Goal: Task Accomplishment & Management: Manage account settings

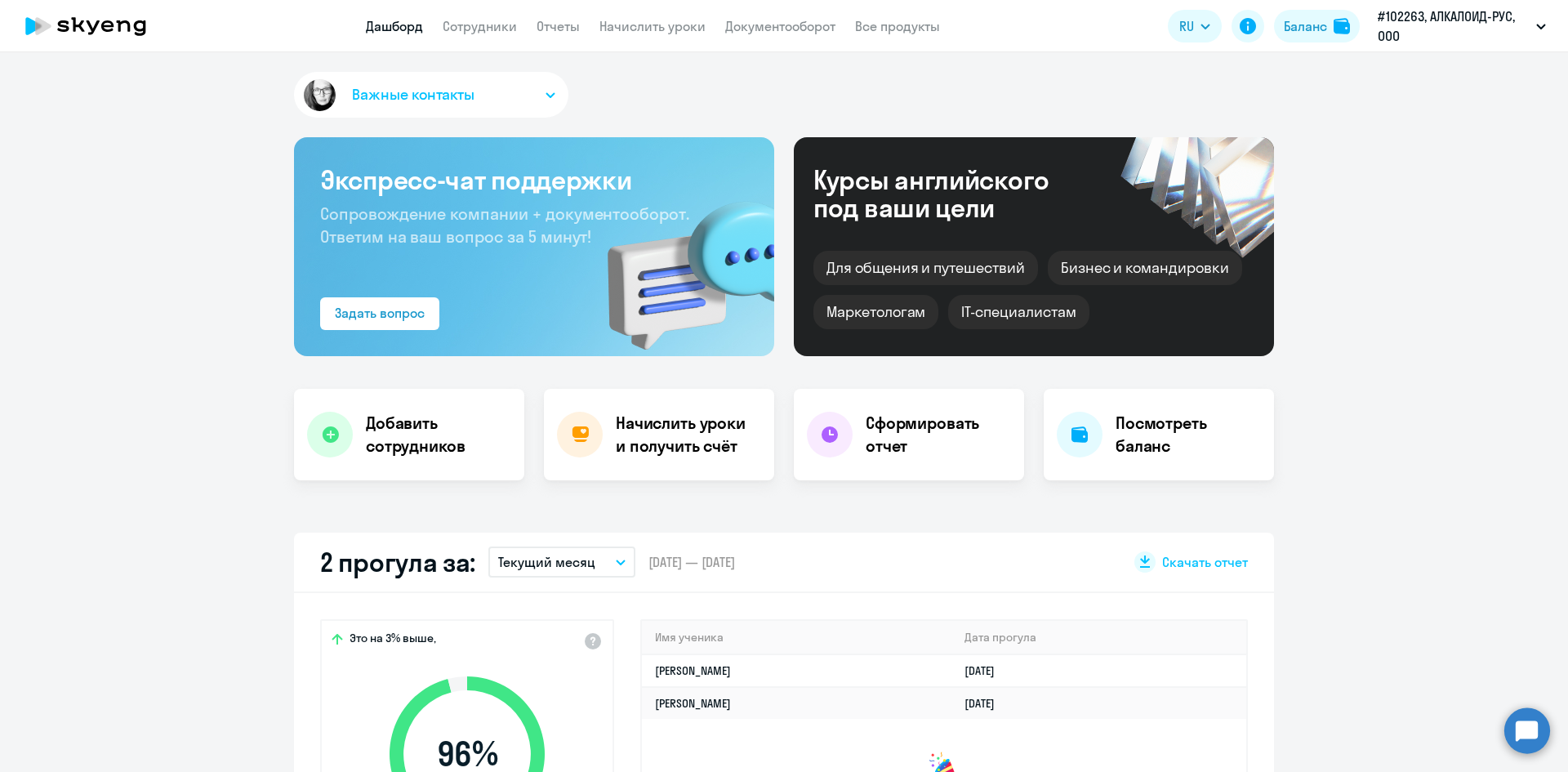
select select "30"
click at [492, 31] on link "Сотрудники" at bounding box center [480, 26] width 75 height 16
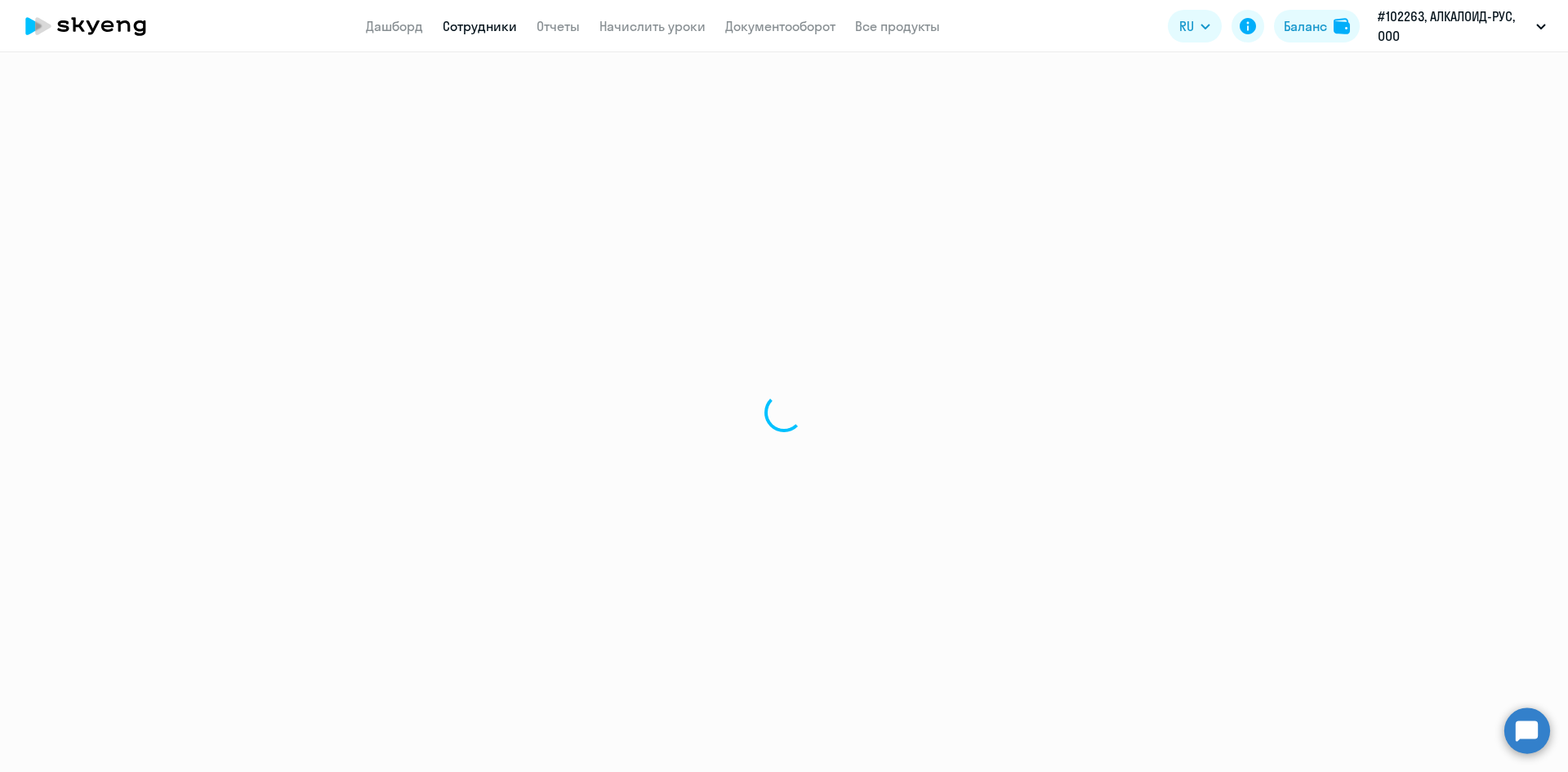
select select "30"
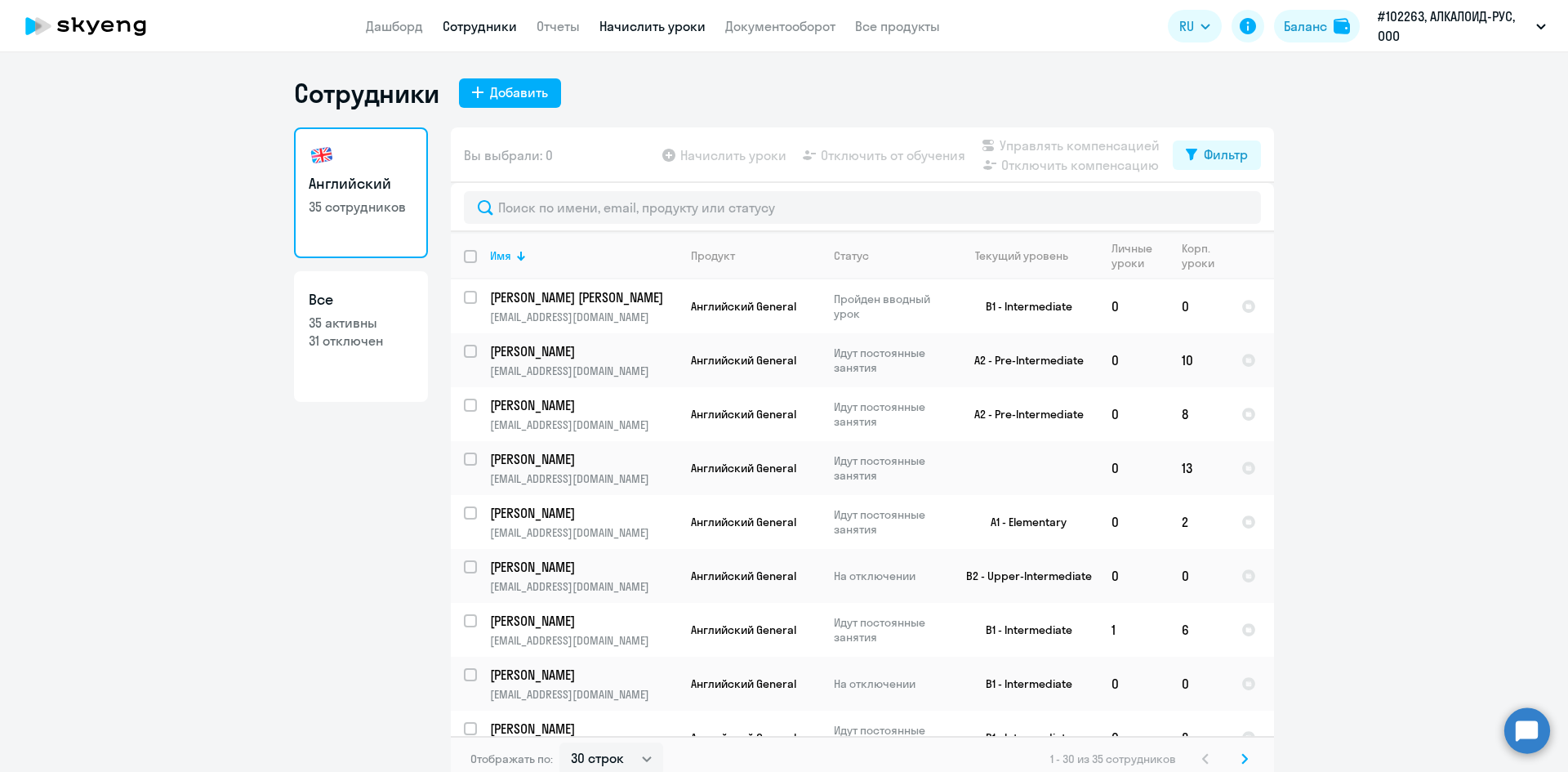
click at [642, 29] on link "Начислить уроки" at bounding box center [653, 26] width 106 height 16
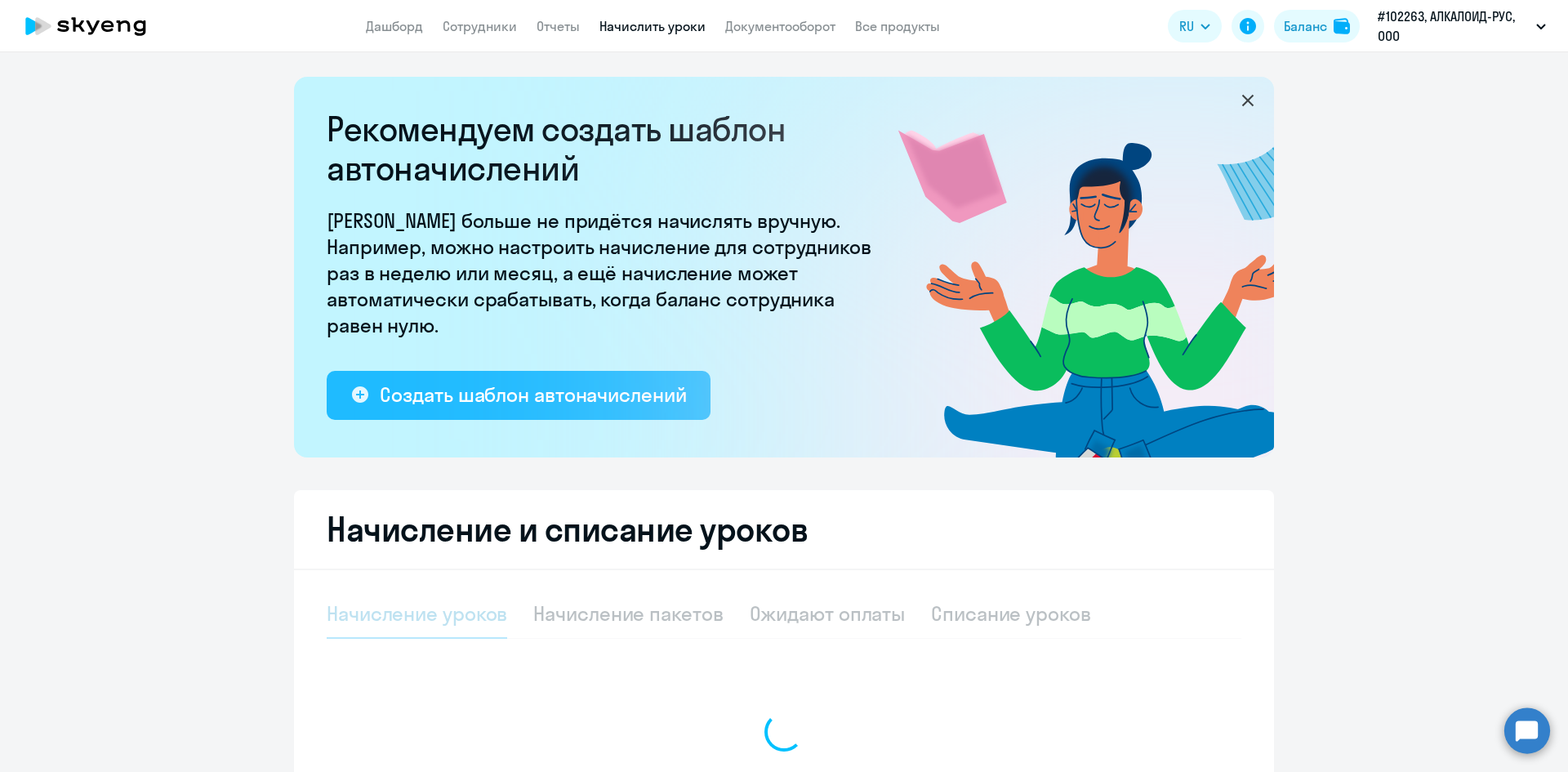
select select "10"
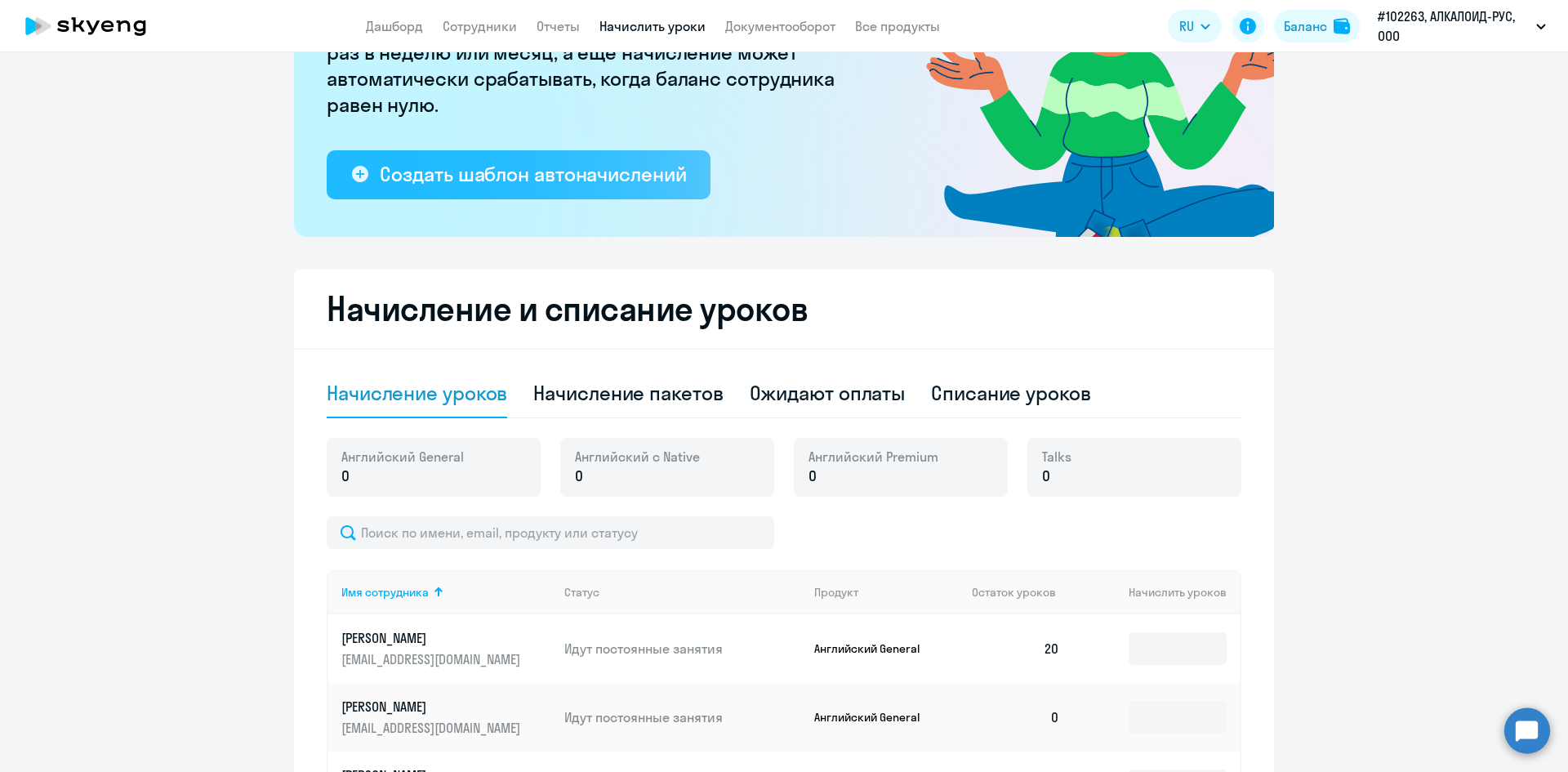
scroll to position [245, 0]
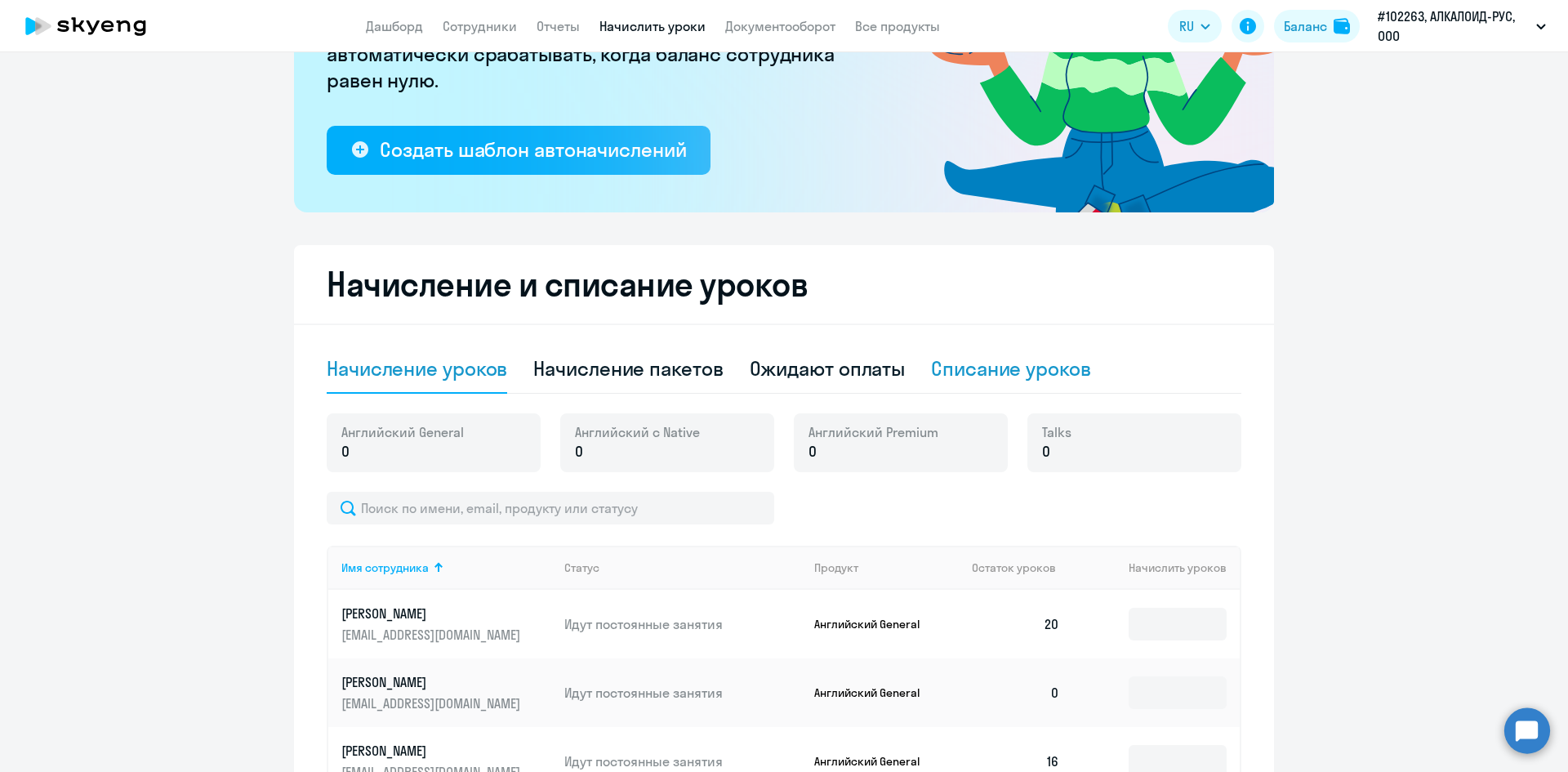
click at [1000, 361] on div "Списание уроков" at bounding box center [1012, 368] width 161 height 26
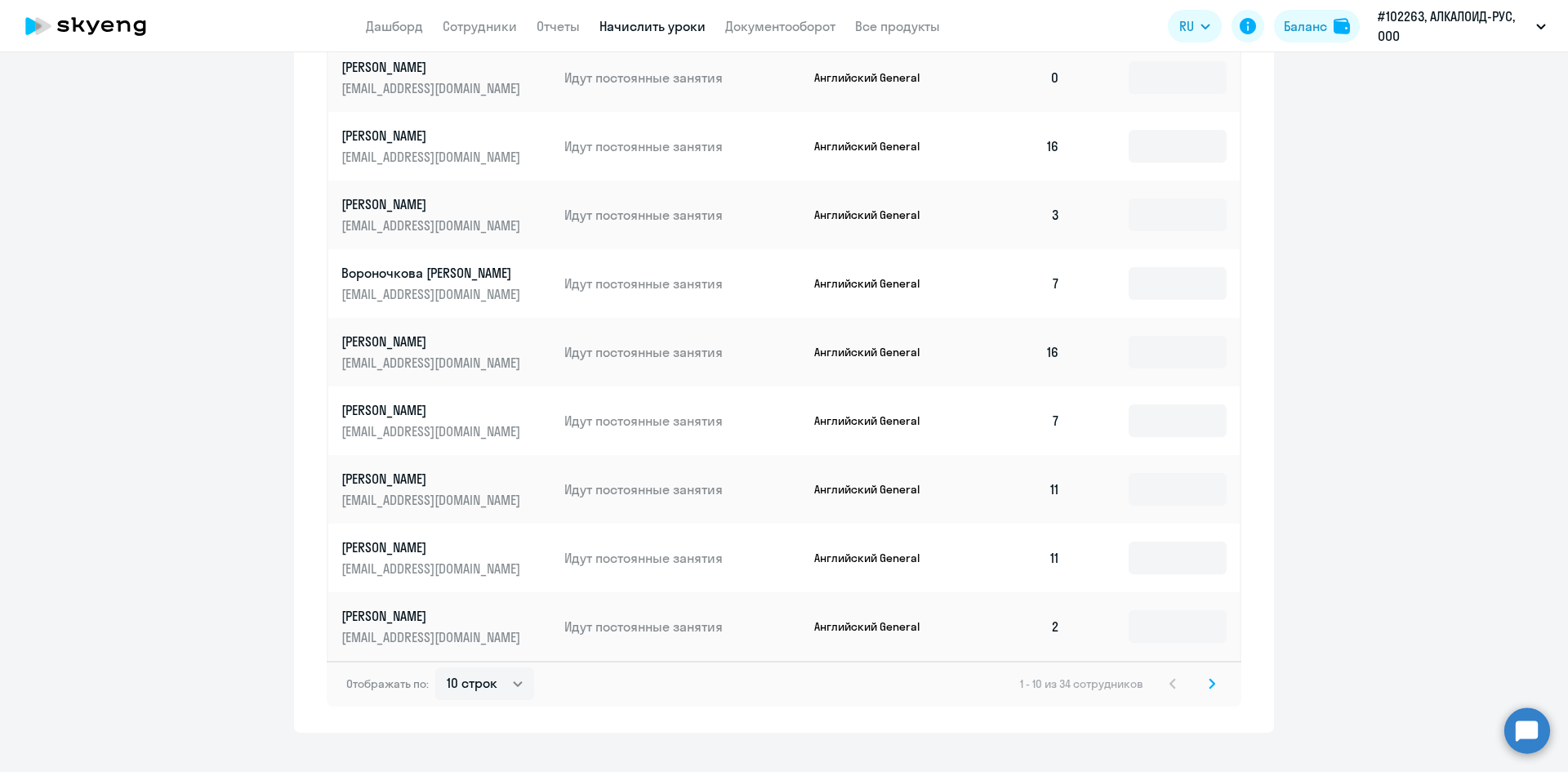
scroll to position [808, 0]
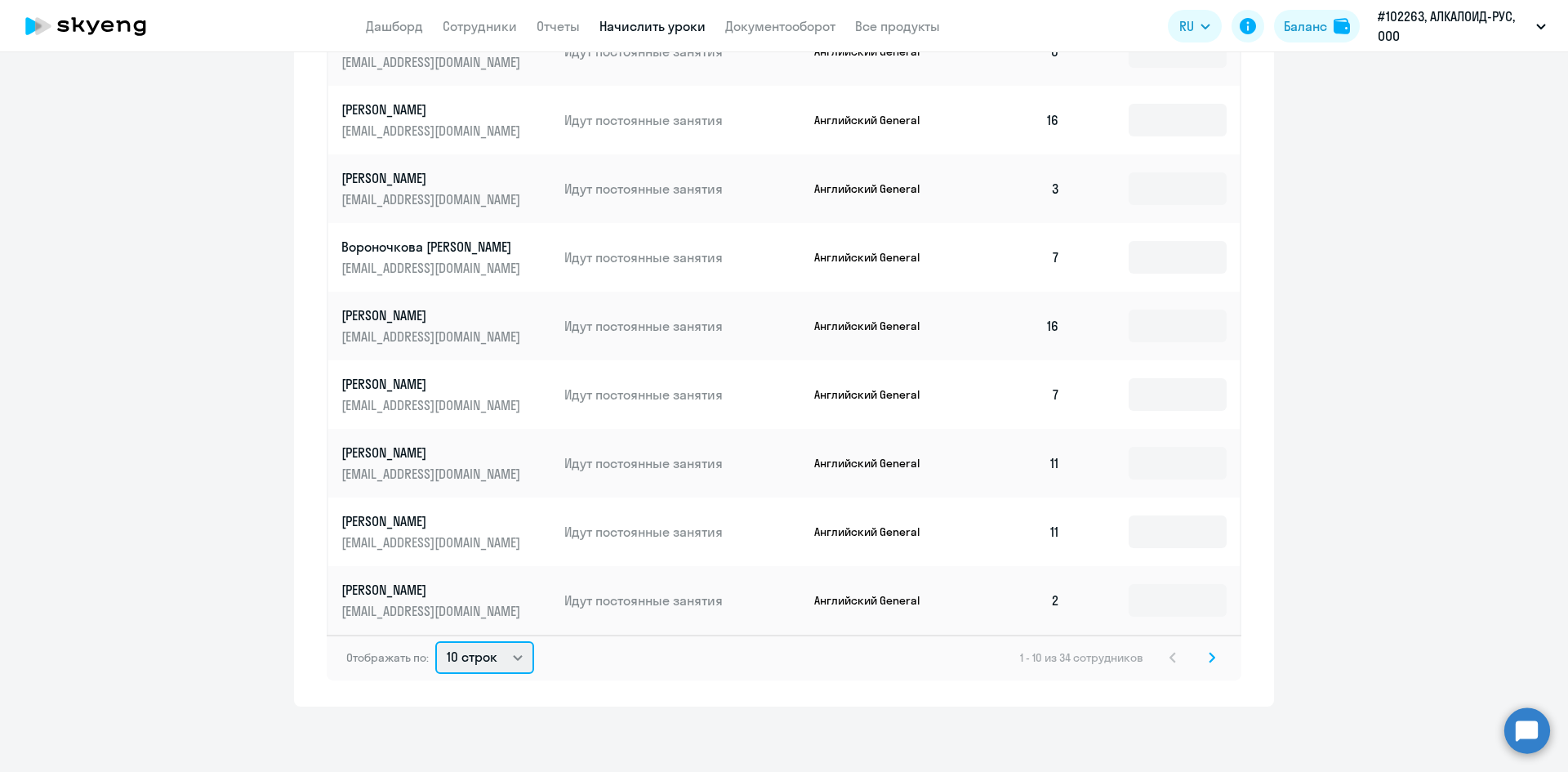
click at [486, 656] on select "10 строк 30 строк 50 строк" at bounding box center [484, 657] width 98 height 32
select select "50"
click at [436, 641] on select "10 строк 30 строк 50 строк" at bounding box center [484, 657] width 98 height 32
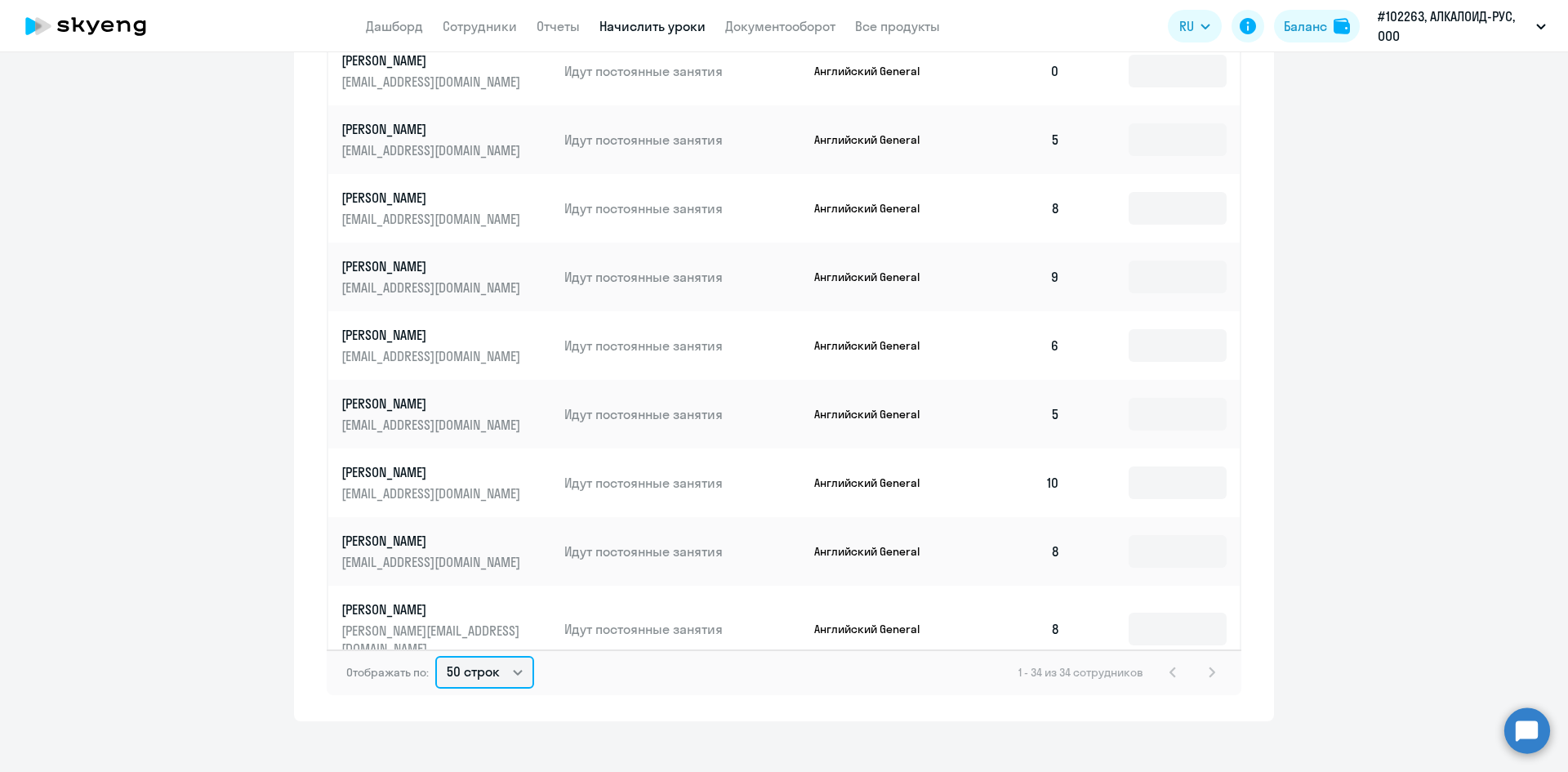
scroll to position [817, 0]
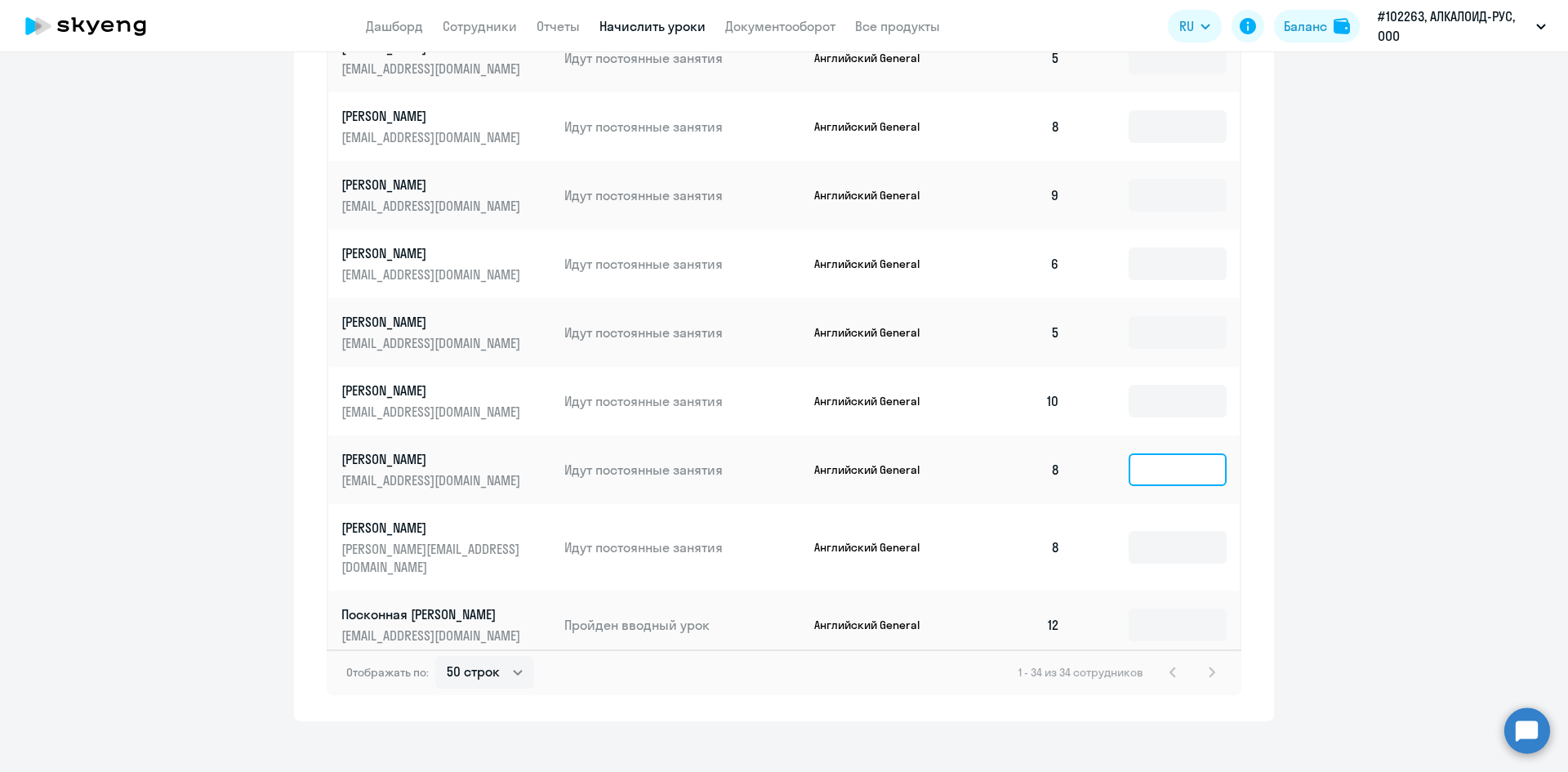
click at [1142, 473] on input at bounding box center [1178, 469] width 98 height 32
type input "6"
type input "7"
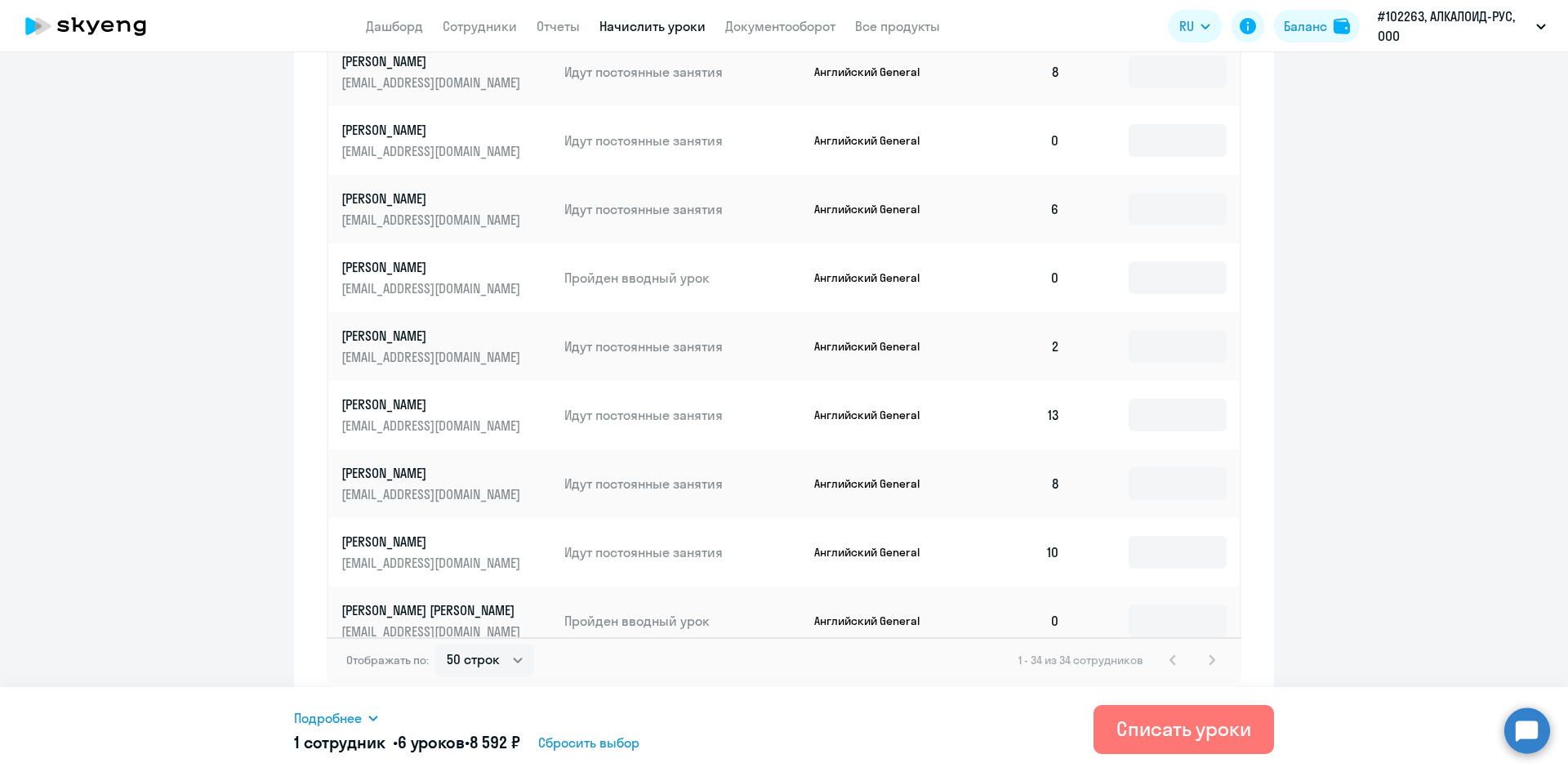
scroll to position [823, 0]
type input "6"
click at [1197, 726] on div "Списать уроки" at bounding box center [1184, 728] width 135 height 26
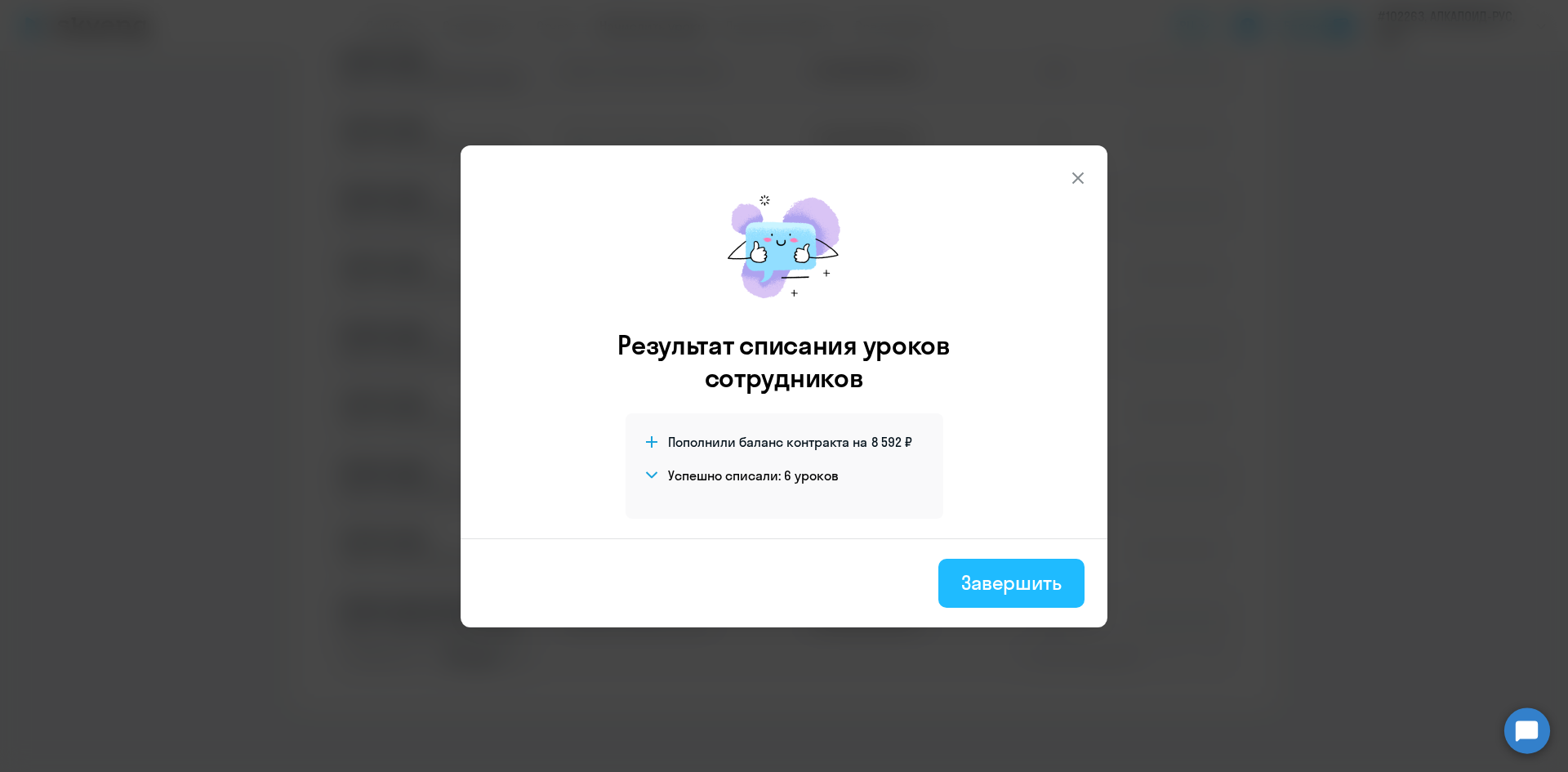
click at [1012, 567] on button "Завершить" at bounding box center [1011, 583] width 146 height 49
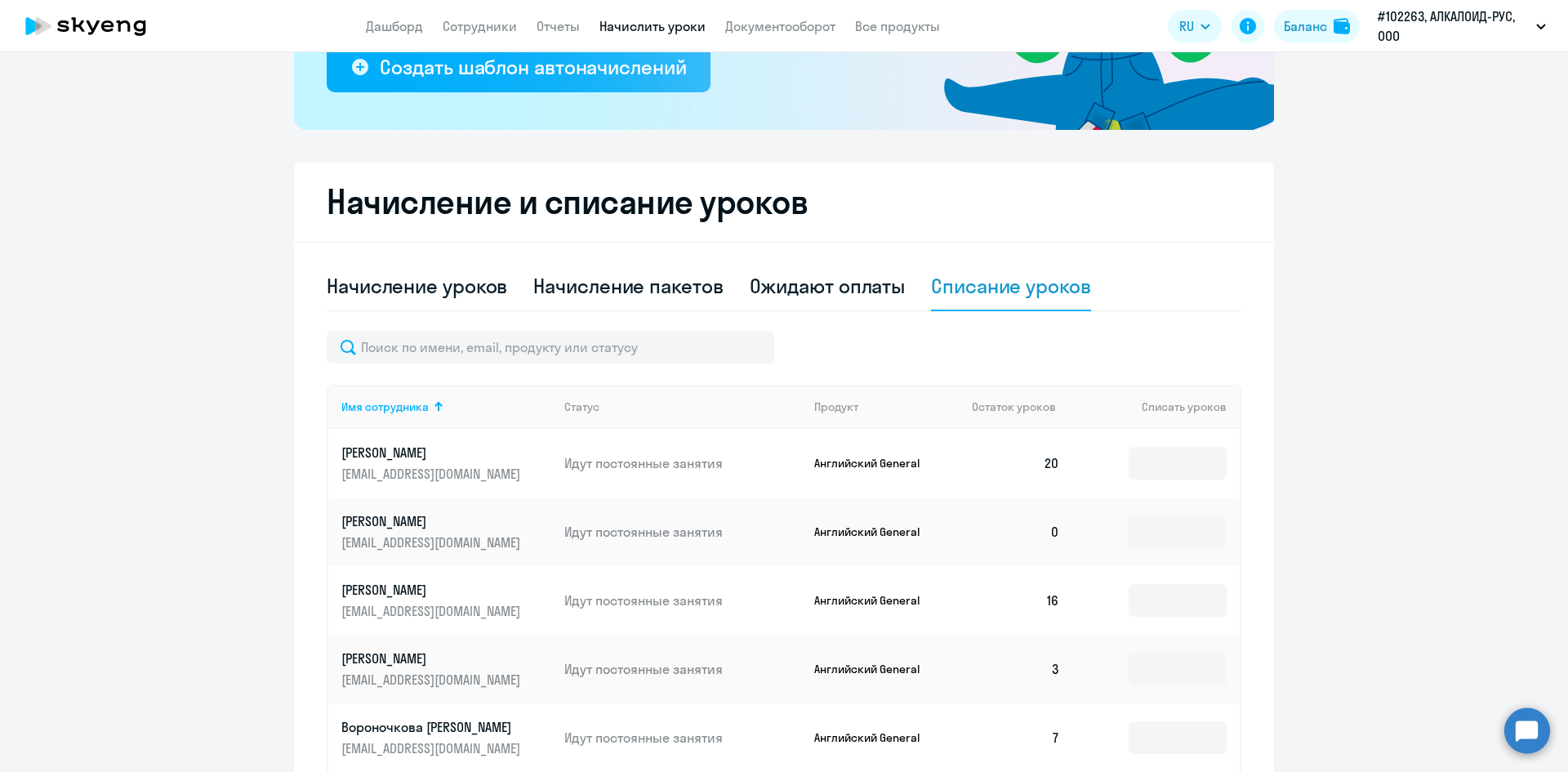
scroll to position [250, 0]
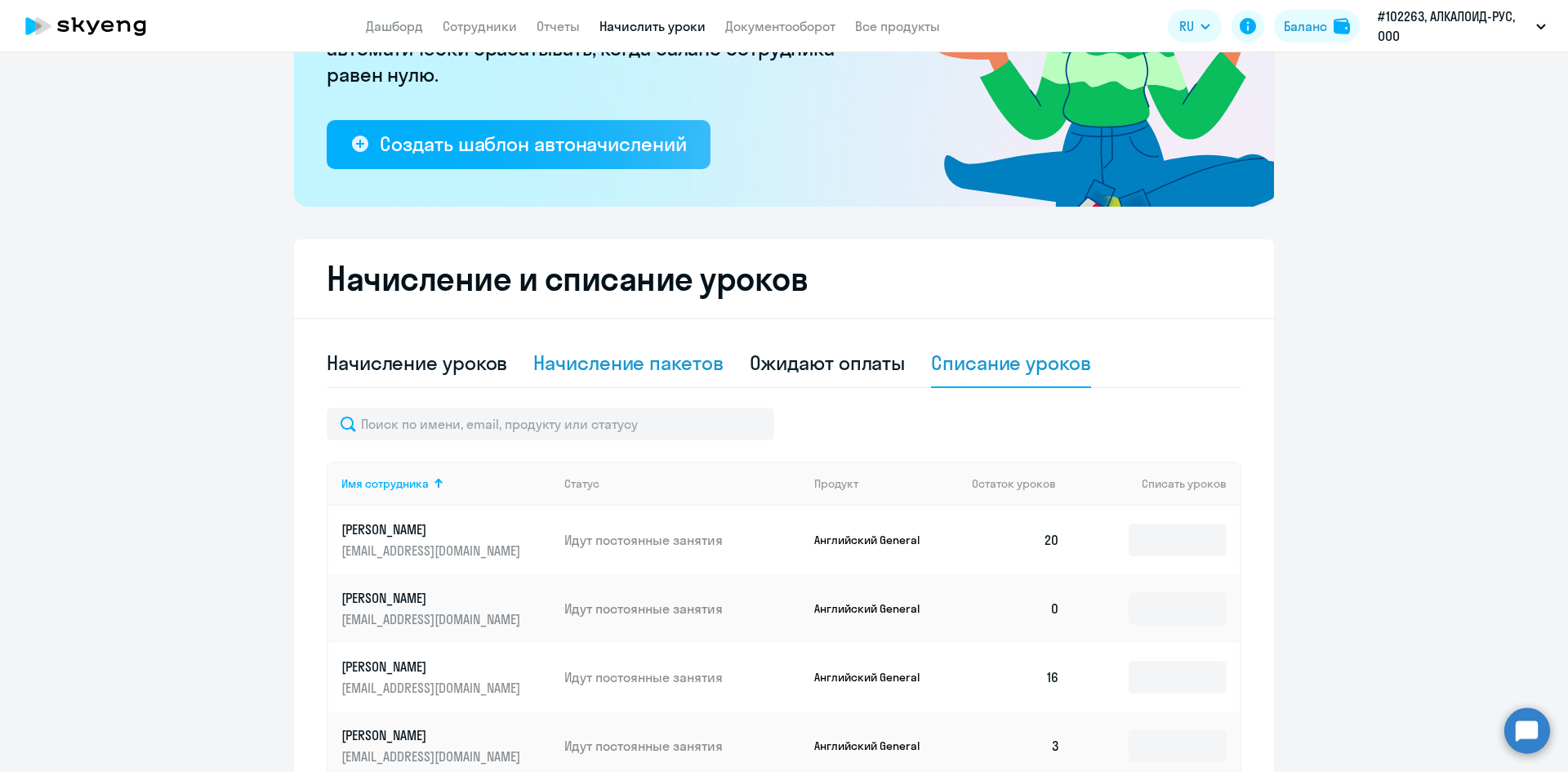
click at [655, 357] on div "Начисление пакетов" at bounding box center [628, 362] width 189 height 26
select select "10"
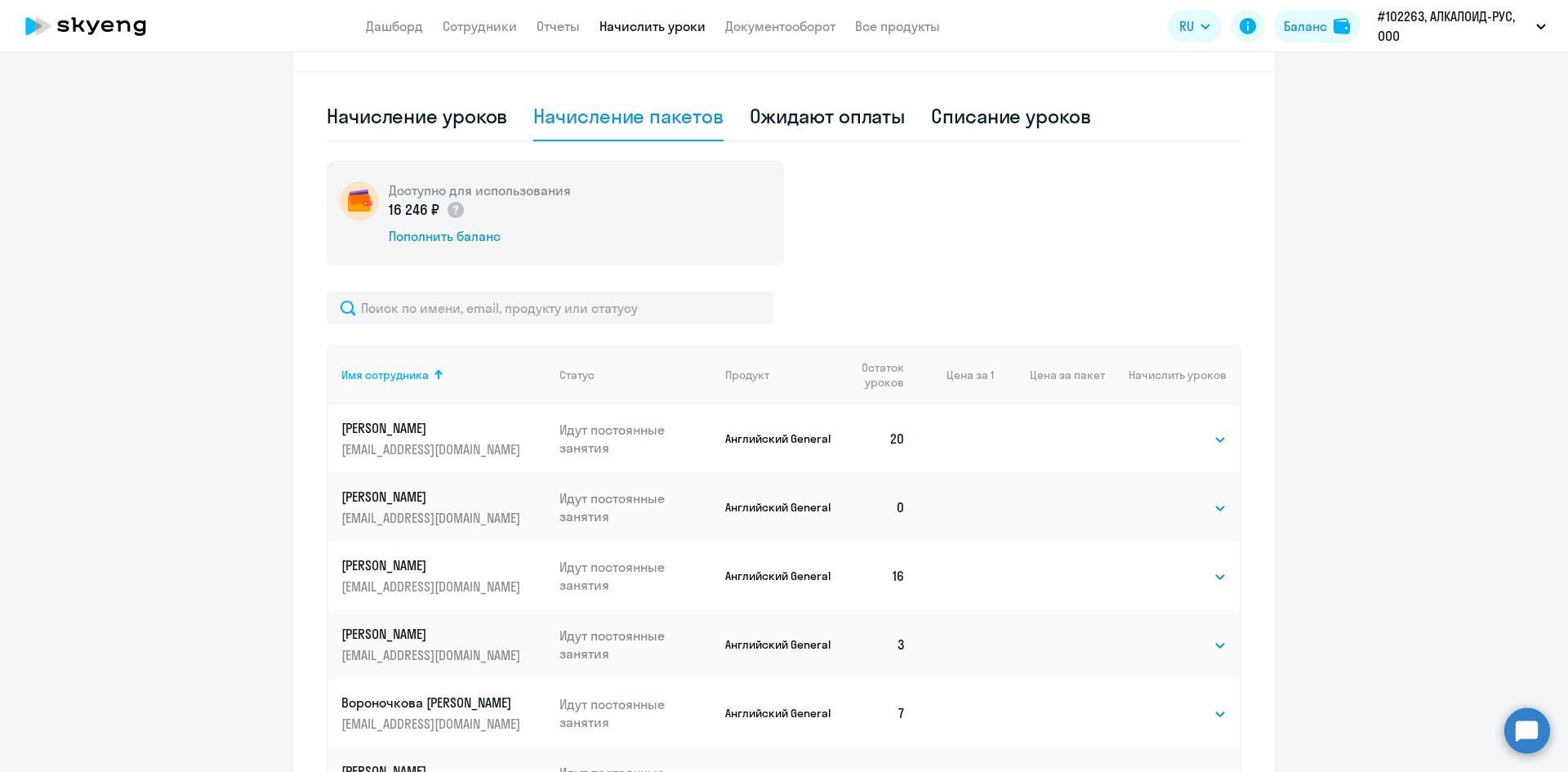
scroll to position [414, 0]
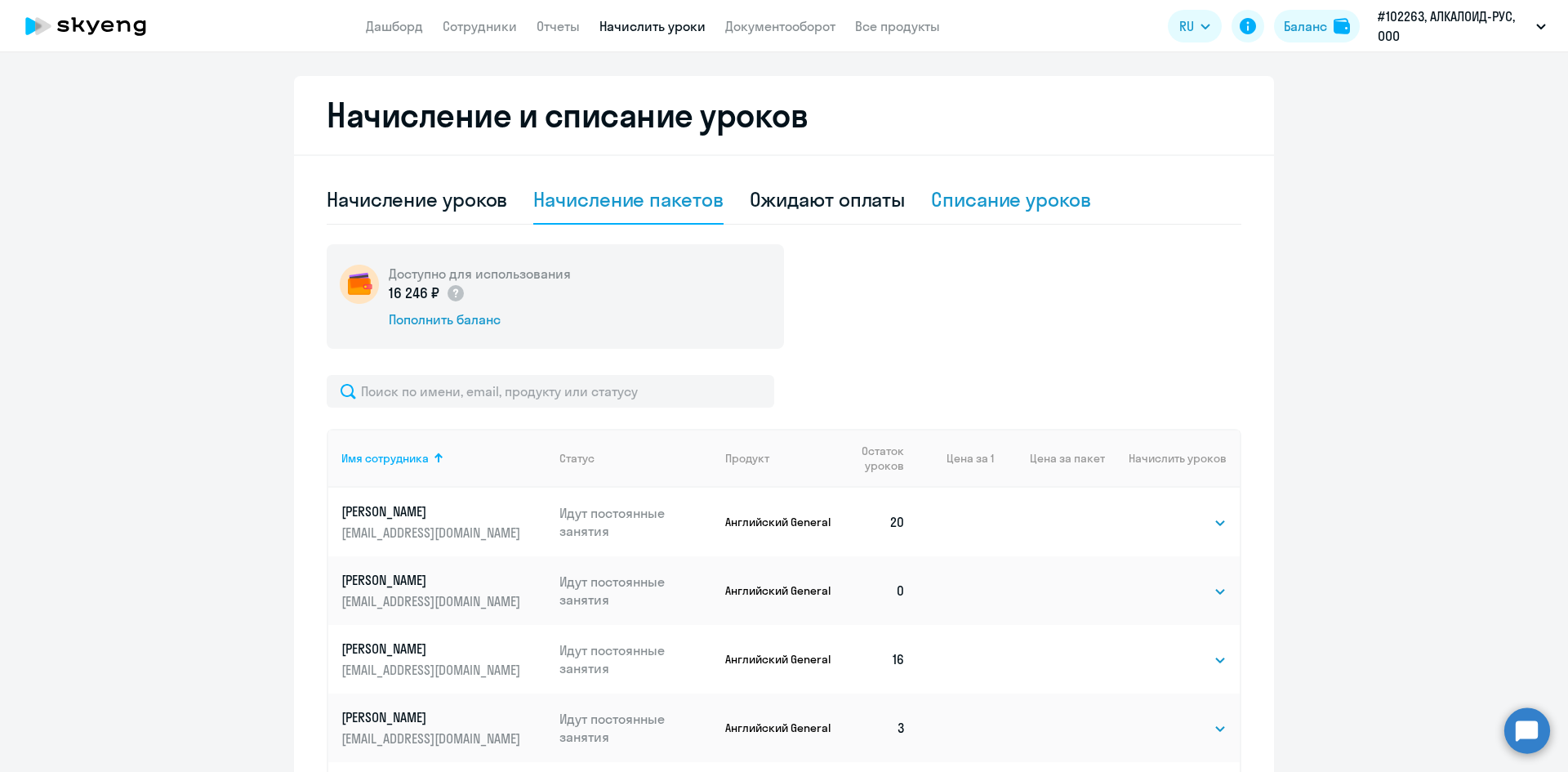
click at [989, 199] on div "Списание уроков" at bounding box center [1012, 199] width 161 height 26
select select "10"
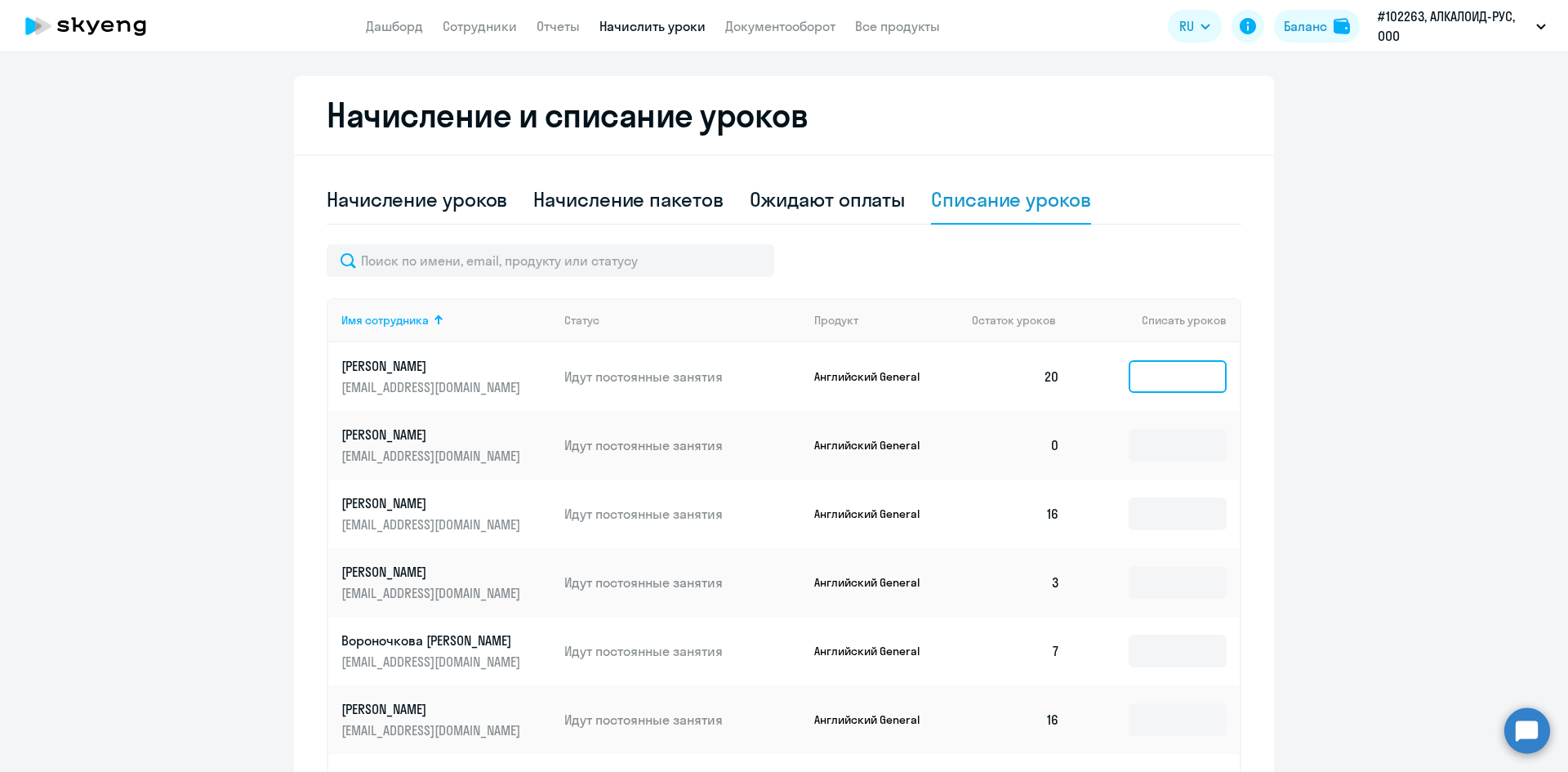
click at [1174, 373] on input at bounding box center [1178, 376] width 98 height 32
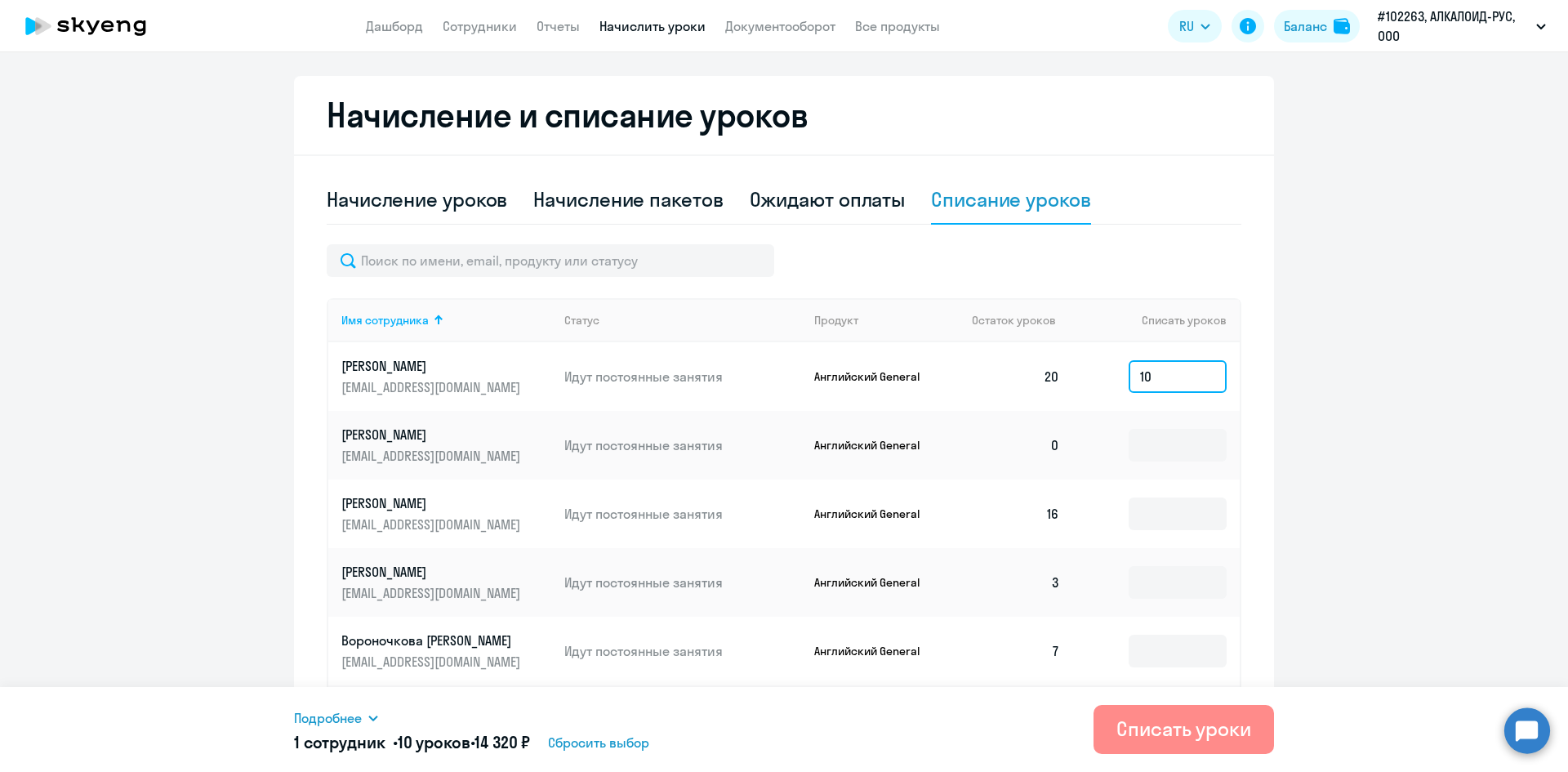
type input "10"
click at [1180, 728] on div "Списать уроки" at bounding box center [1184, 728] width 135 height 26
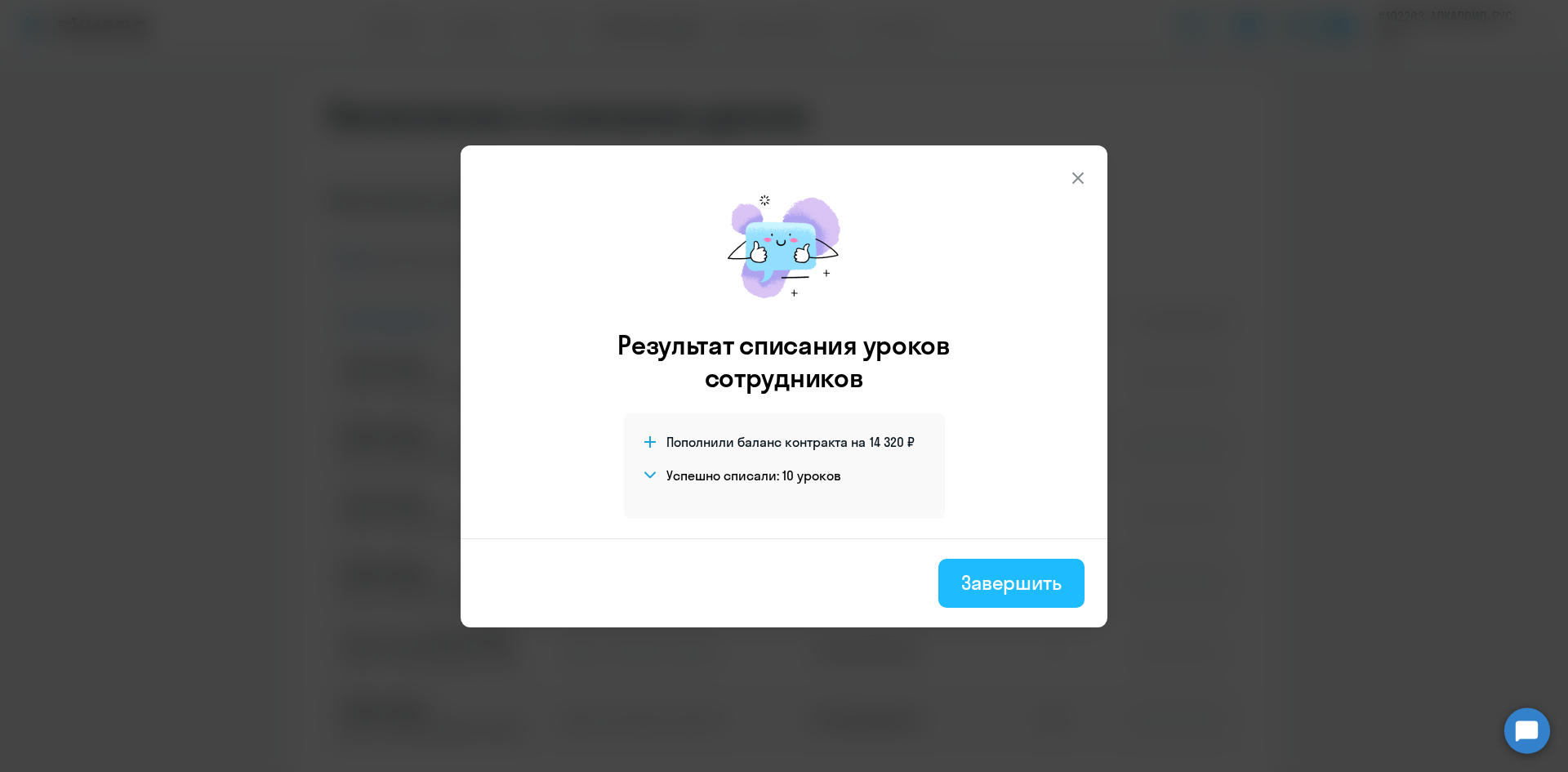
drag, startPoint x: 962, startPoint y: 568, endPoint x: 947, endPoint y: 555, distance: 19.8
click at [961, 569] on div "Завершить" at bounding box center [1011, 582] width 100 height 26
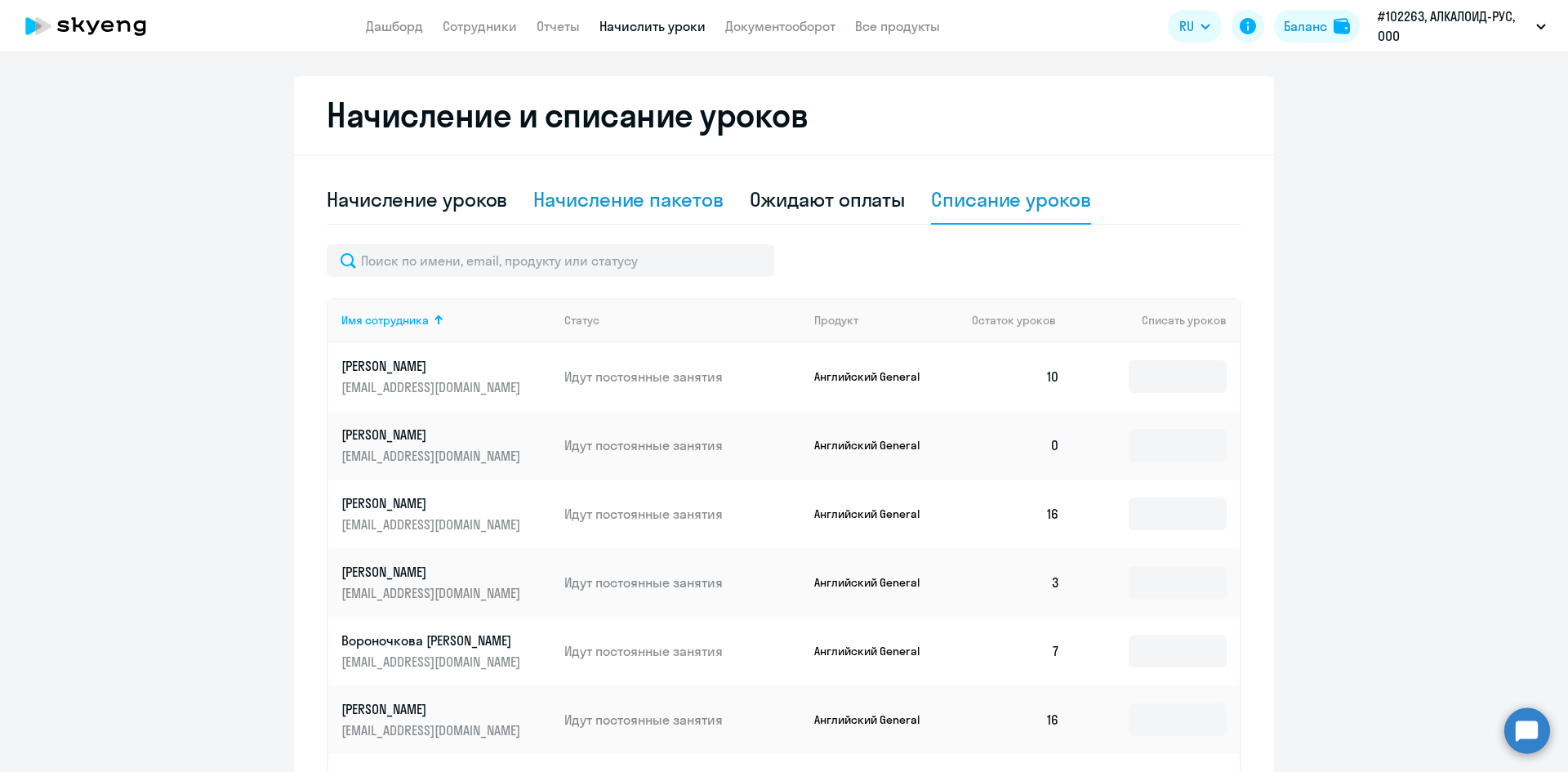
click at [651, 194] on div "Начисление пакетов" at bounding box center [628, 199] width 189 height 26
select select "10"
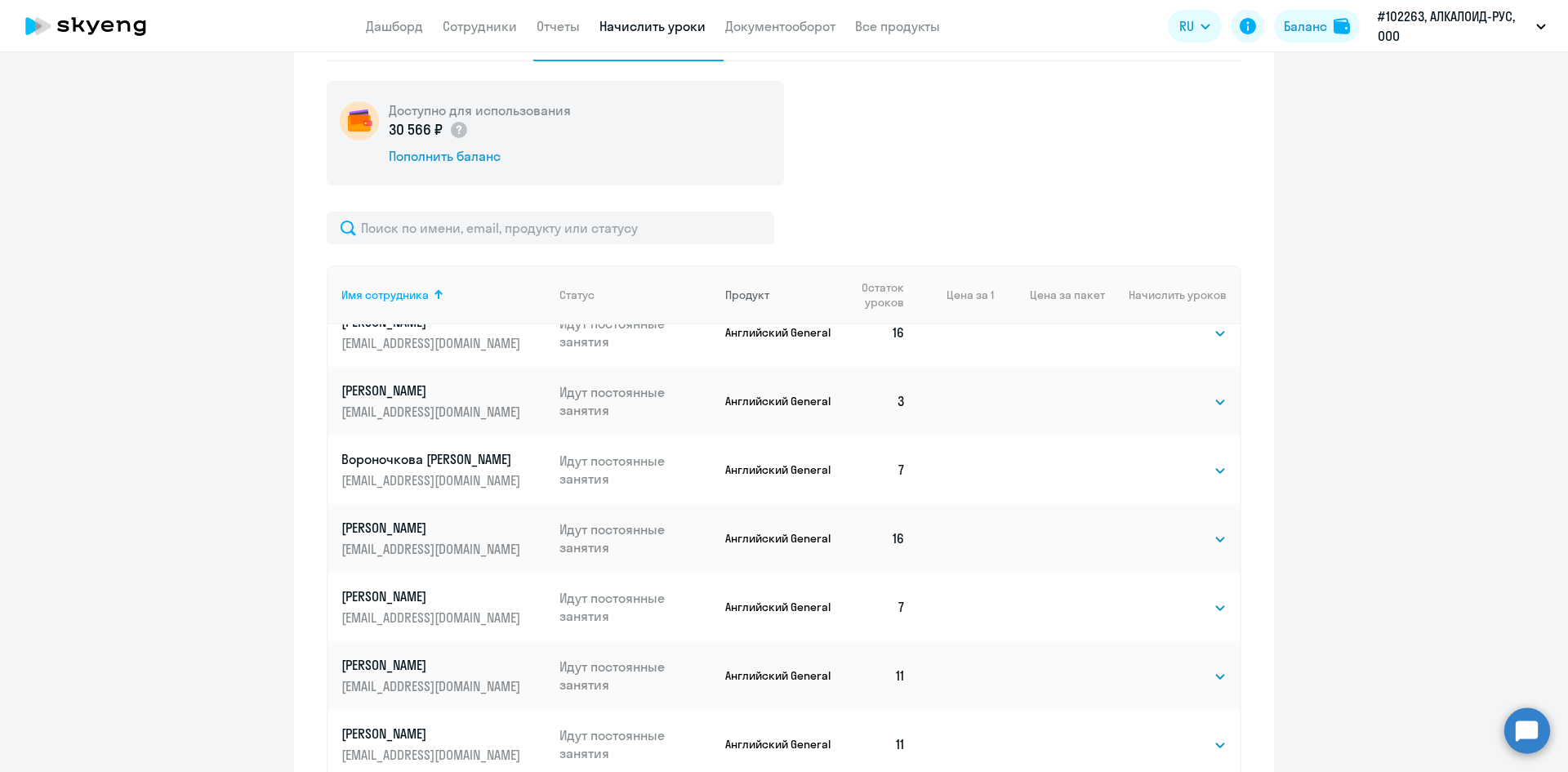
scroll to position [81, 0]
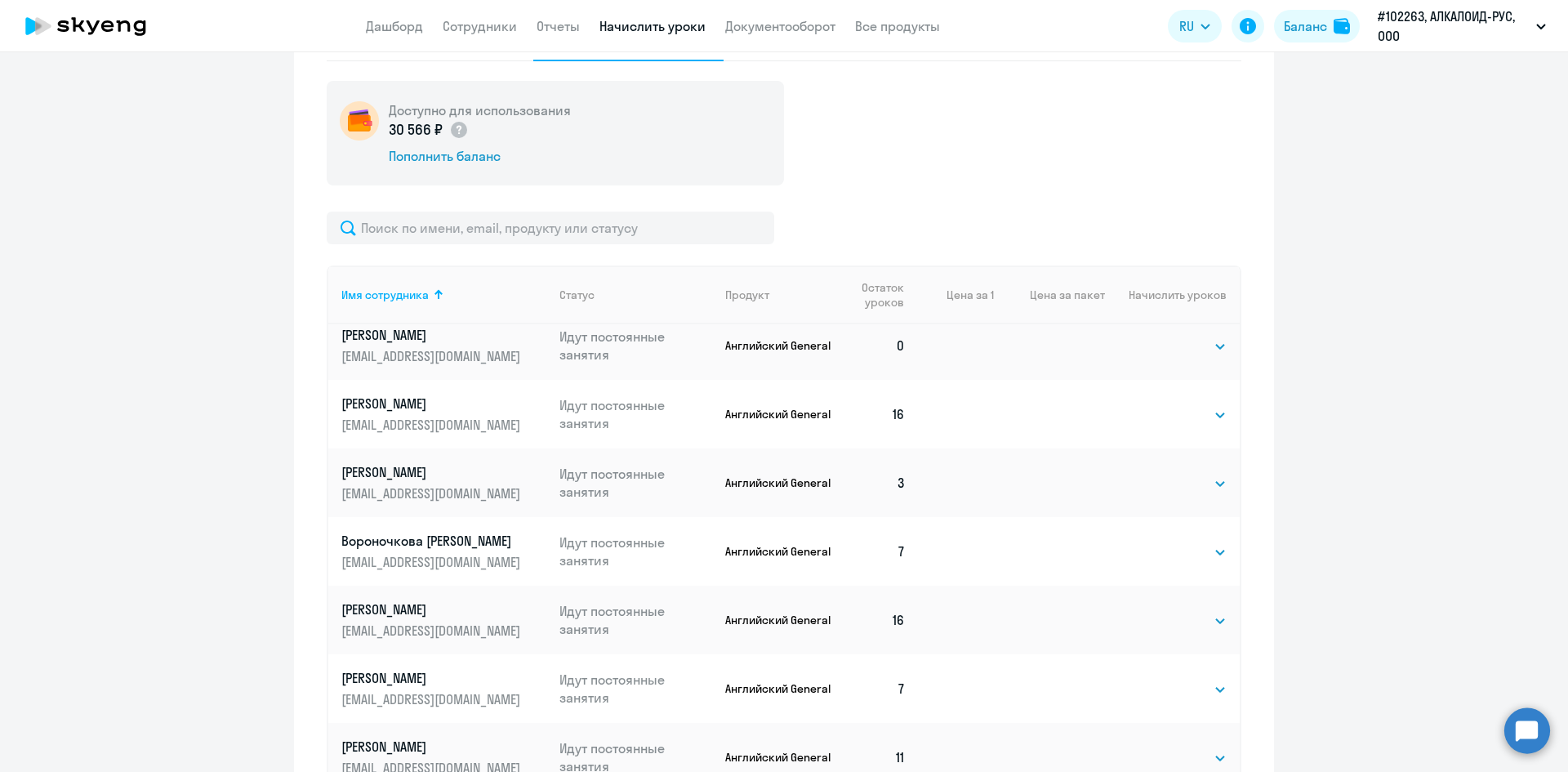
click at [1139, 487] on td "Выбрать 4 8 16 32 64 96 128 Выбрать" at bounding box center [1172, 482] width 135 height 69
click at [1160, 484] on select "Выбрать 4 8 16 32 64 96 128" at bounding box center [1193, 483] width 67 height 20
select select "8"
click at [1160, 474] on select "Выбрать 4 8 16 32 64 96 128" at bounding box center [1193, 483] width 67 height 20
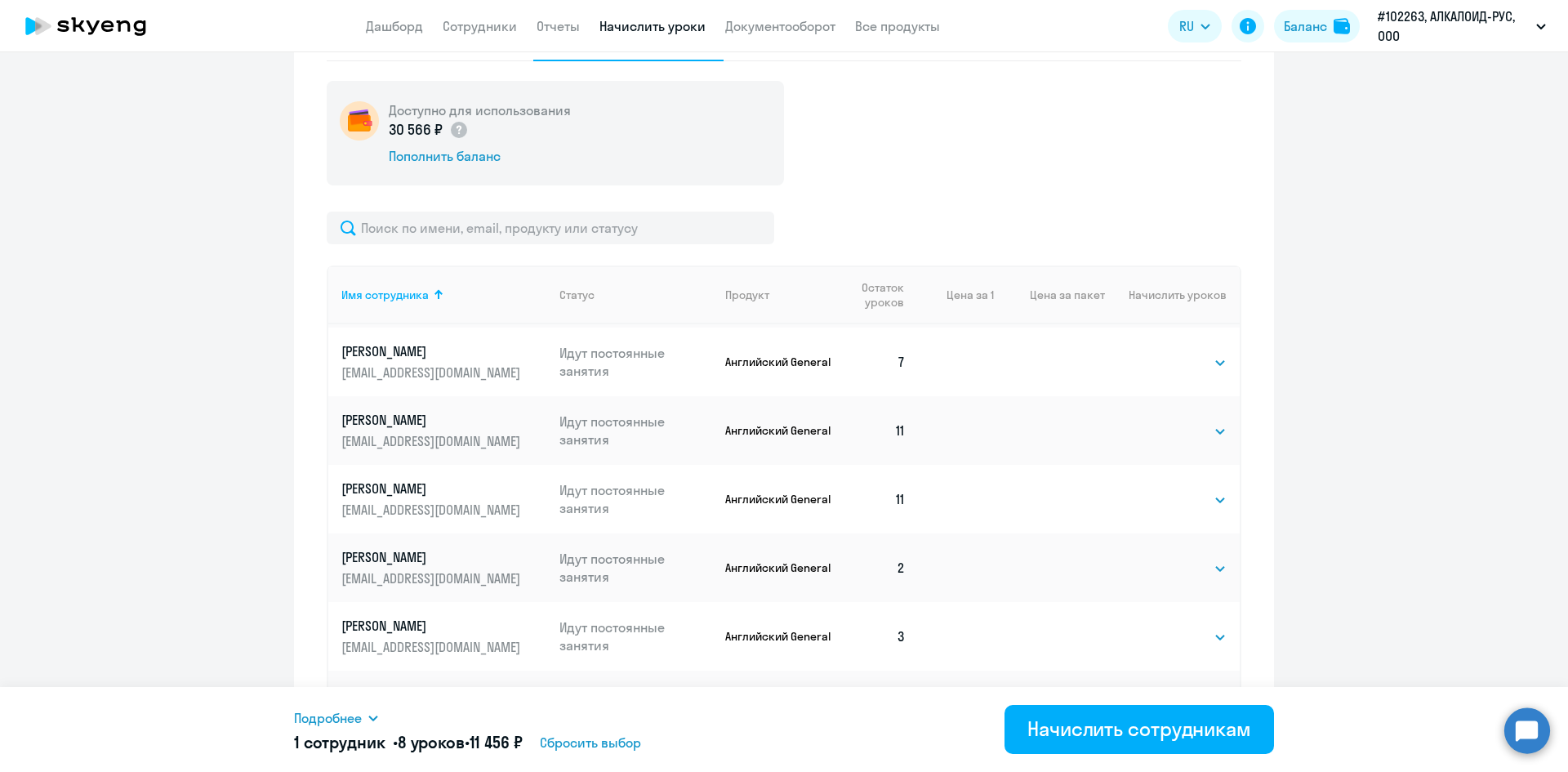
scroll to position [490, 0]
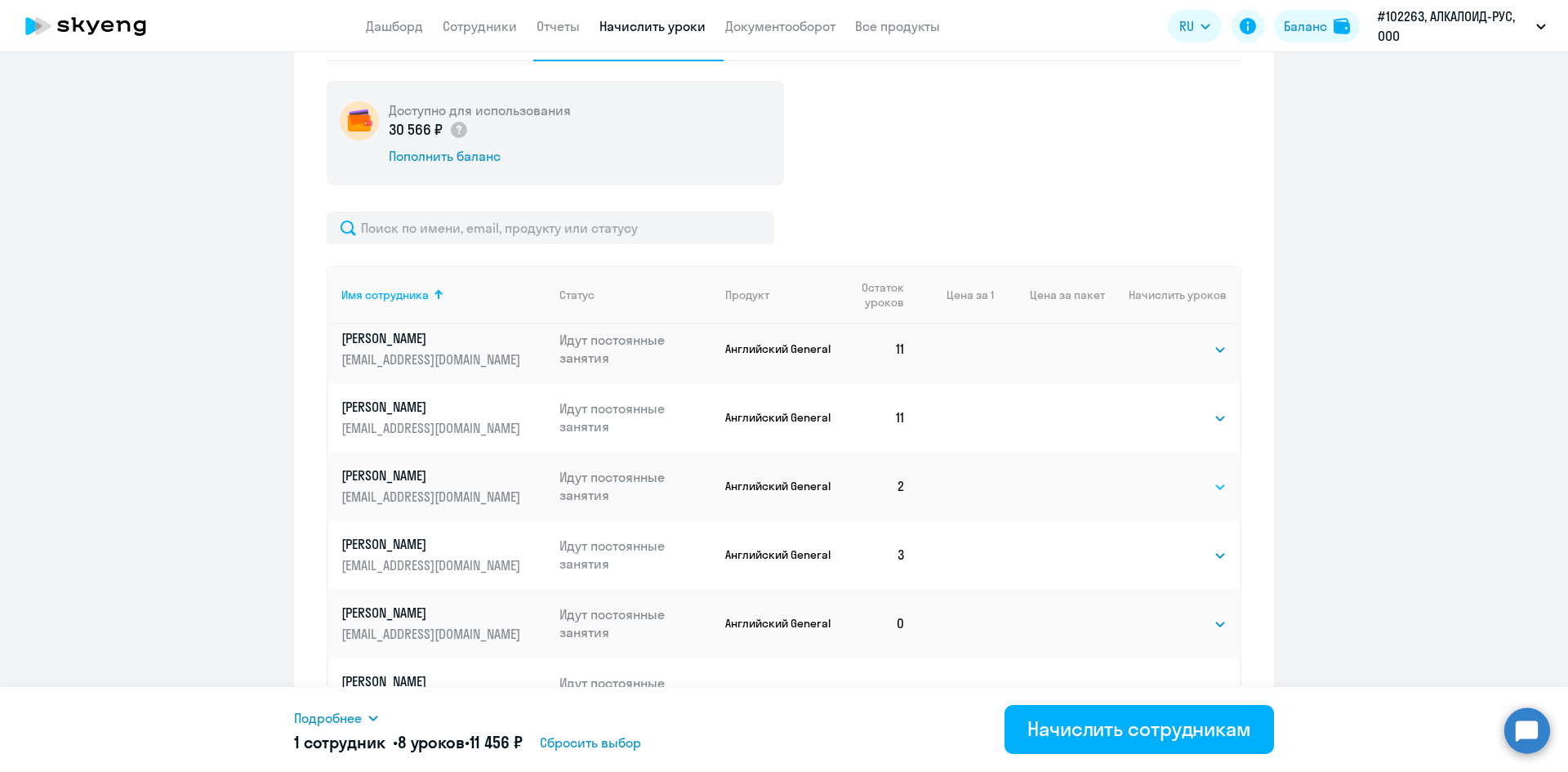
click at [1160, 483] on select "Выбрать 4 8 16 32 64 96 128" at bounding box center [1193, 486] width 67 height 20
select select "4"
click at [1160, 477] on select "Выбрать 4 8 16 32 64 96 128" at bounding box center [1193, 486] width 67 height 20
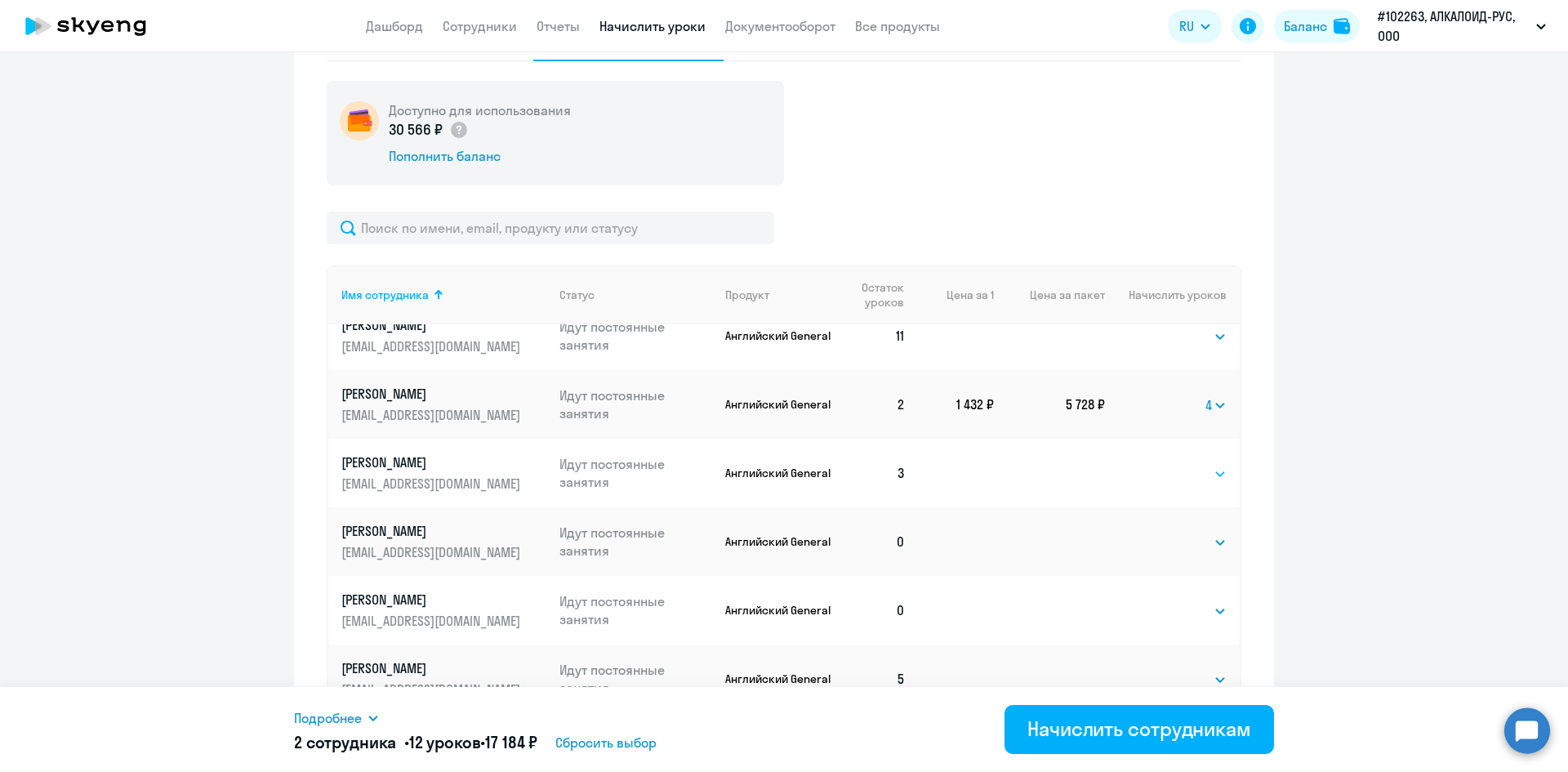
click at [1163, 474] on select "Выбрать 4 8 16 32 64 96 128" at bounding box center [1193, 474] width 67 height 20
select select "4"
click at [1160, 464] on select "Выбрать 4 8 16 32 64 96 128" at bounding box center [1193, 474] width 67 height 20
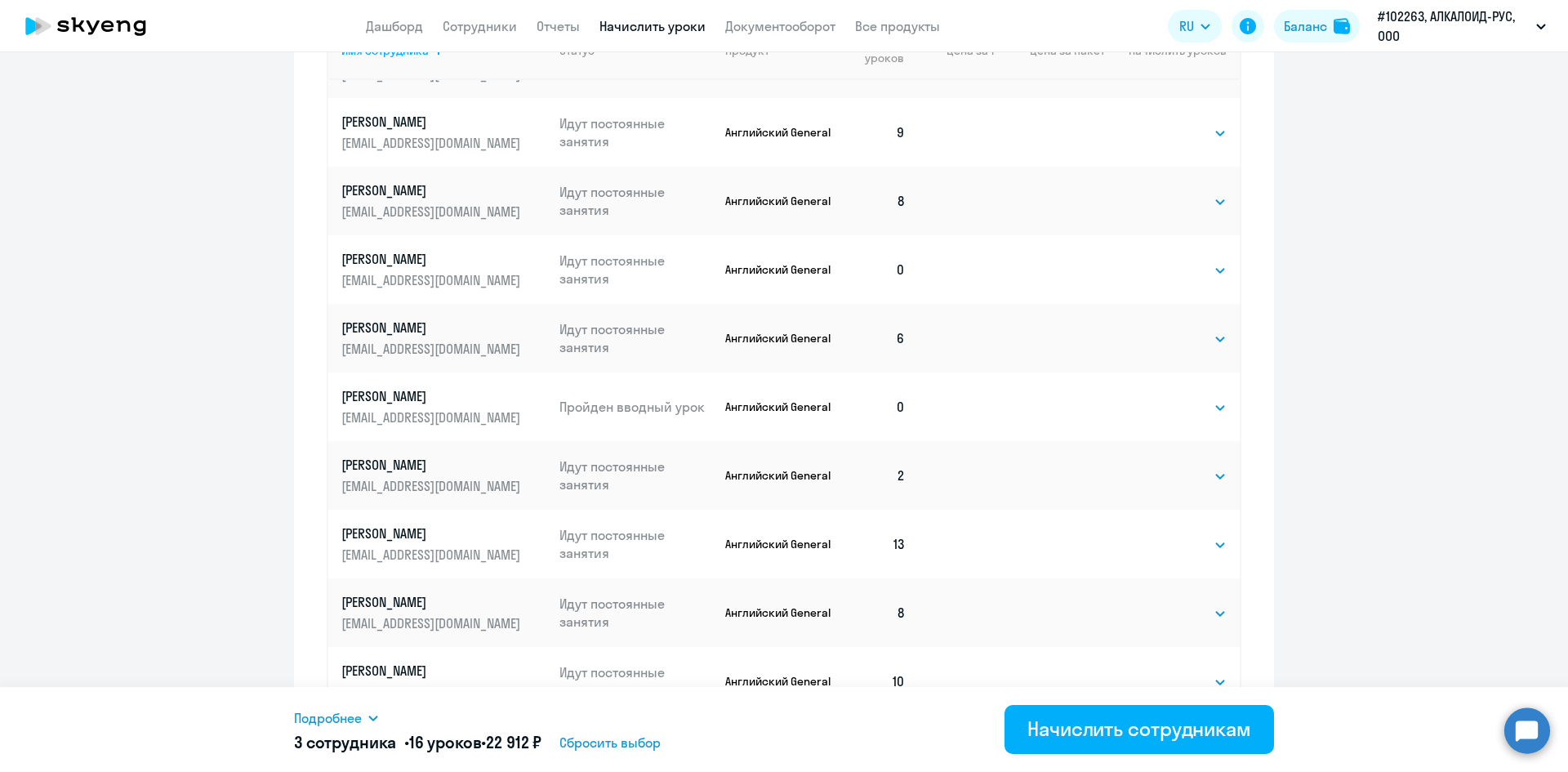
scroll to position [823, 0]
click at [1160, 465] on select "Выбрать 4 8 16 32 64 96 128" at bounding box center [1193, 475] width 67 height 20
select select "4"
click at [1160, 465] on select "Выбрать 4 8 16 32 64 96 128" at bounding box center [1193, 475] width 67 height 20
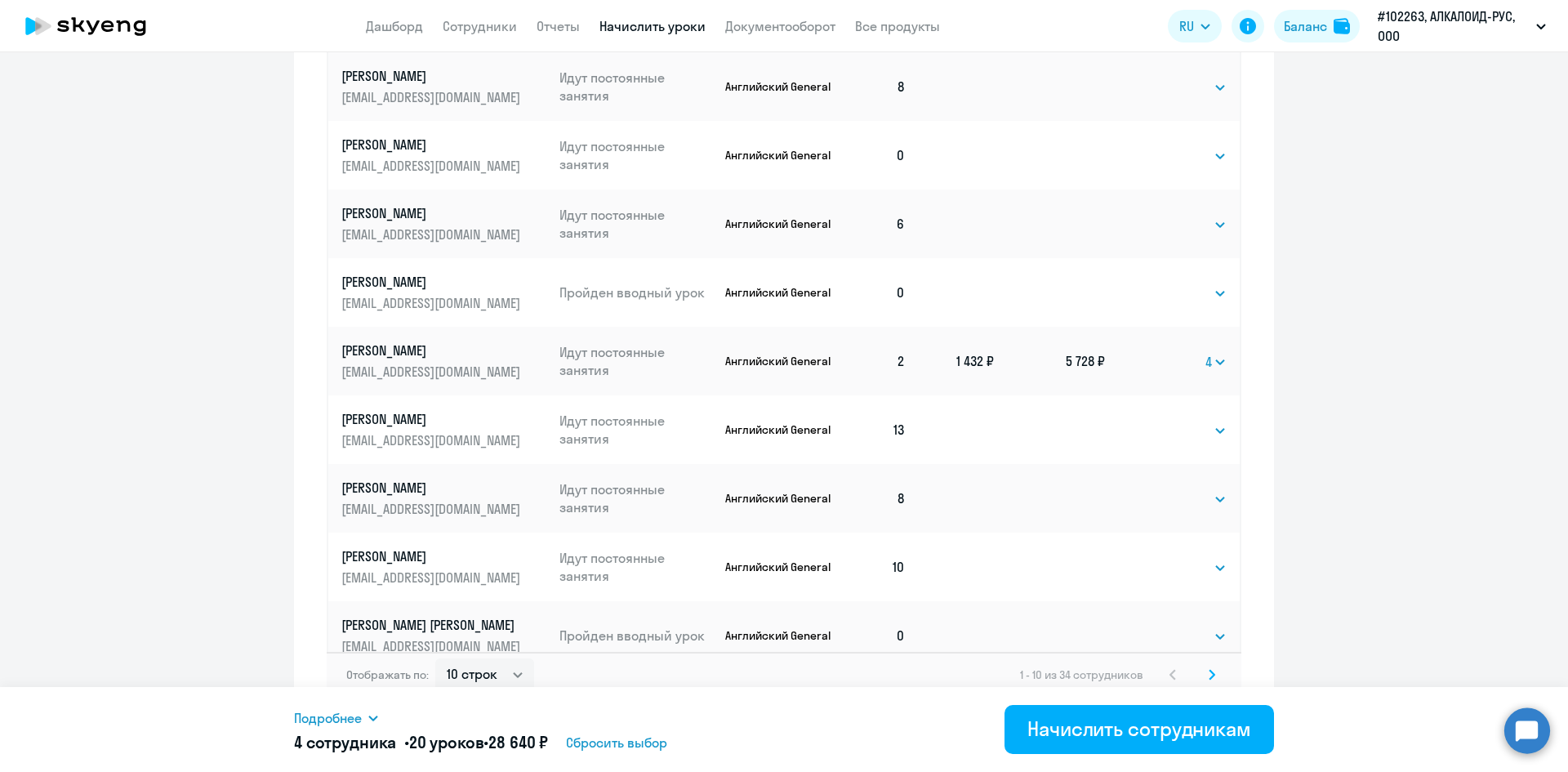
scroll to position [954, 0]
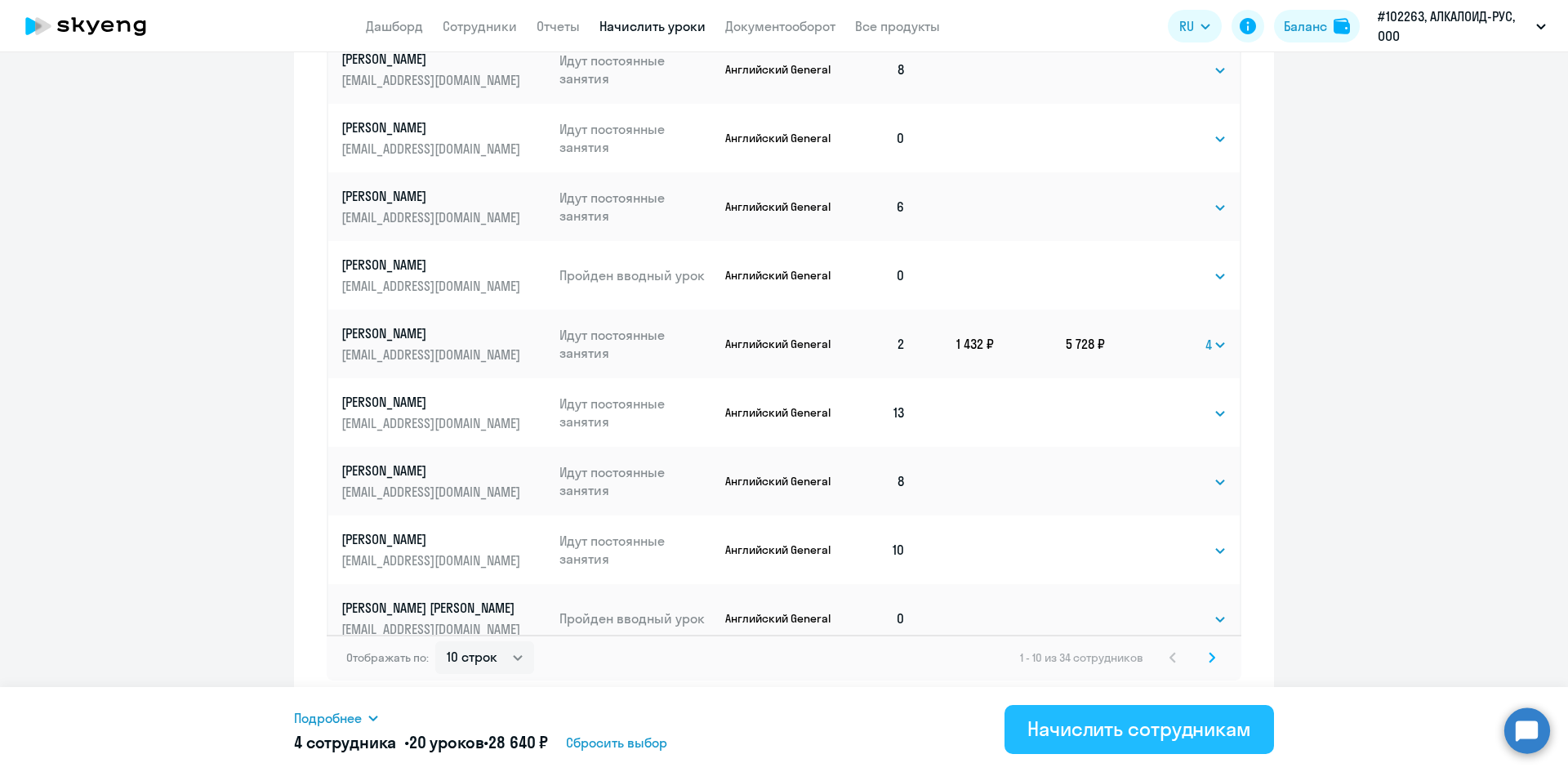
click at [1085, 715] on button "Начислить сотрудникам" at bounding box center [1140, 729] width 269 height 49
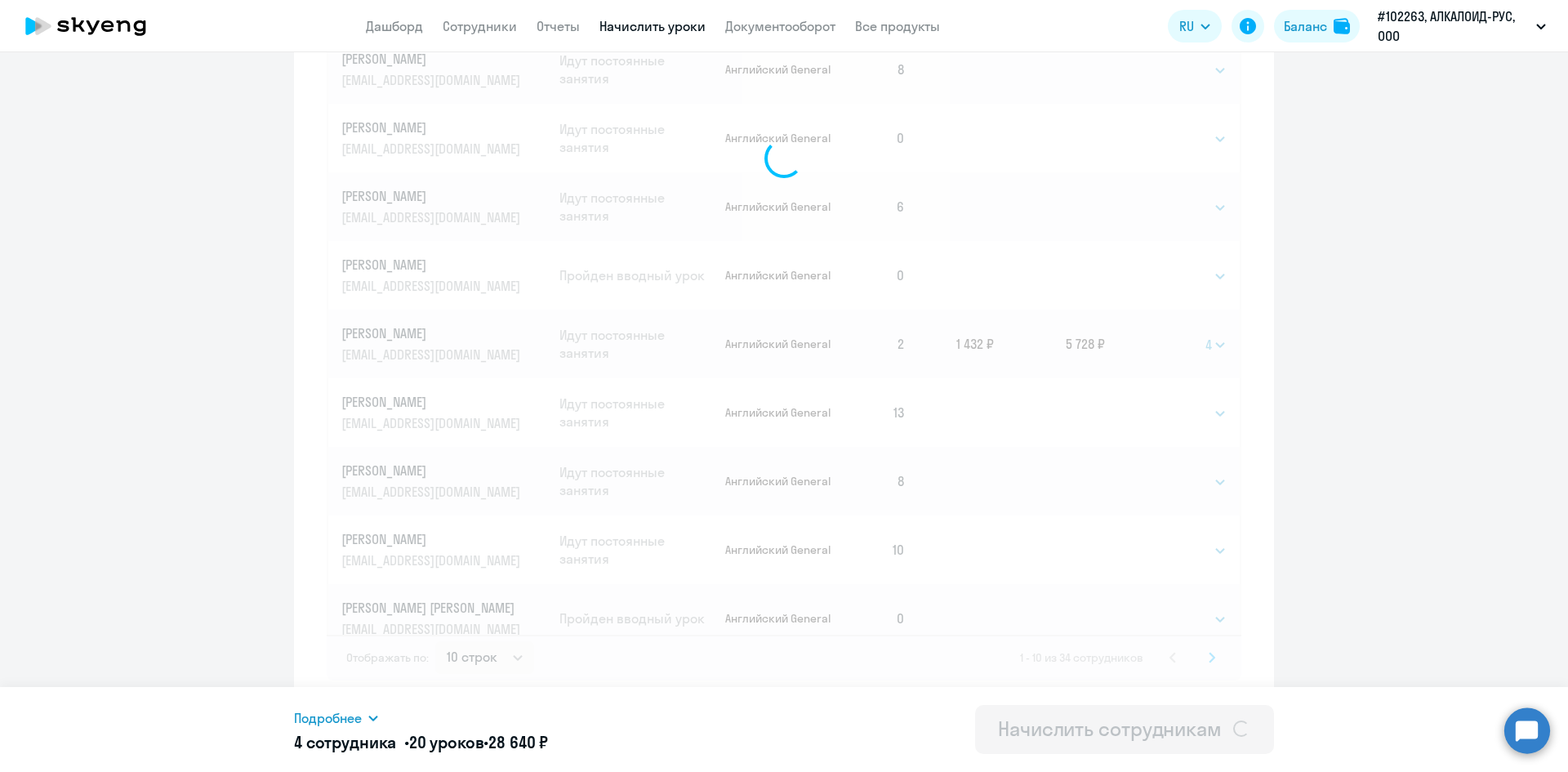
select select
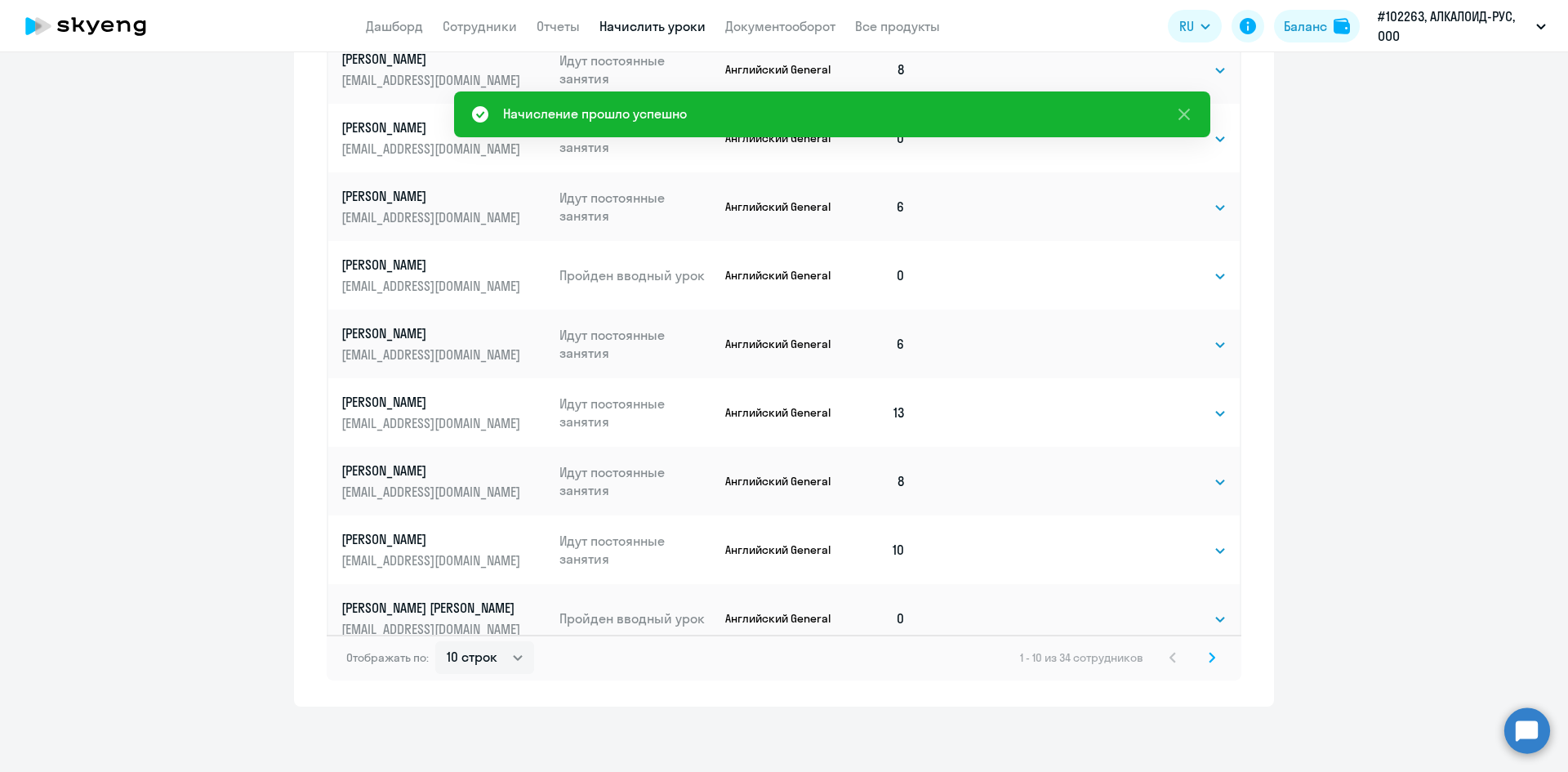
scroll to position [0, 0]
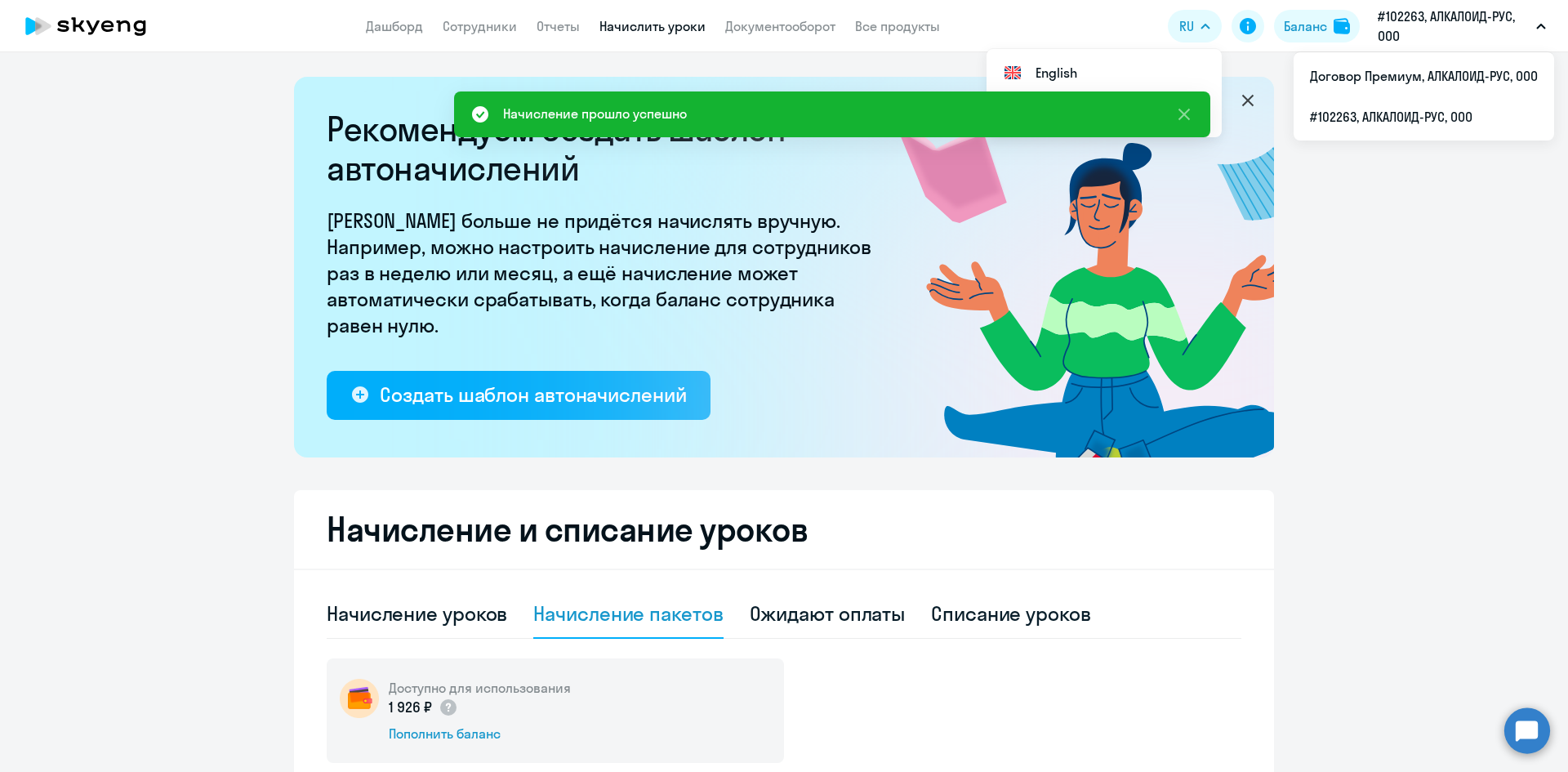
click at [1434, 26] on p "#102263, АЛКАЛОИД-РУС, ООО" at bounding box center [1453, 26] width 152 height 39
click at [1422, 31] on p "#102263, АЛКАЛОИД-РУС, ООО" at bounding box center [1453, 26] width 152 height 39
click at [1402, 28] on p "#102263, АЛКАЛОИД-РУС, ООО" at bounding box center [1453, 26] width 152 height 39
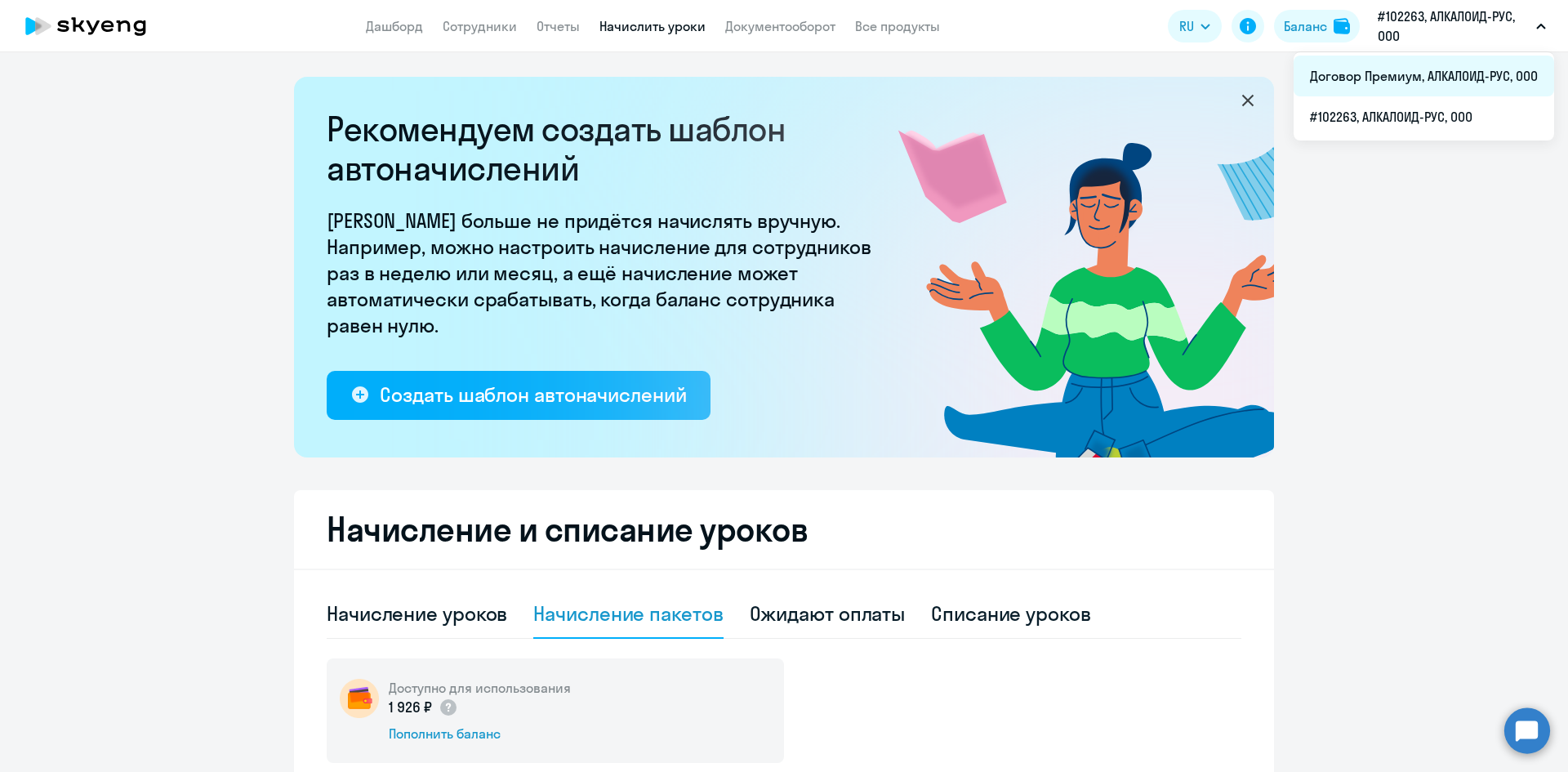
click at [1371, 81] on li "Договор Премиум, АЛКАЛОИД-РУС, ООО" at bounding box center [1424, 75] width 261 height 41
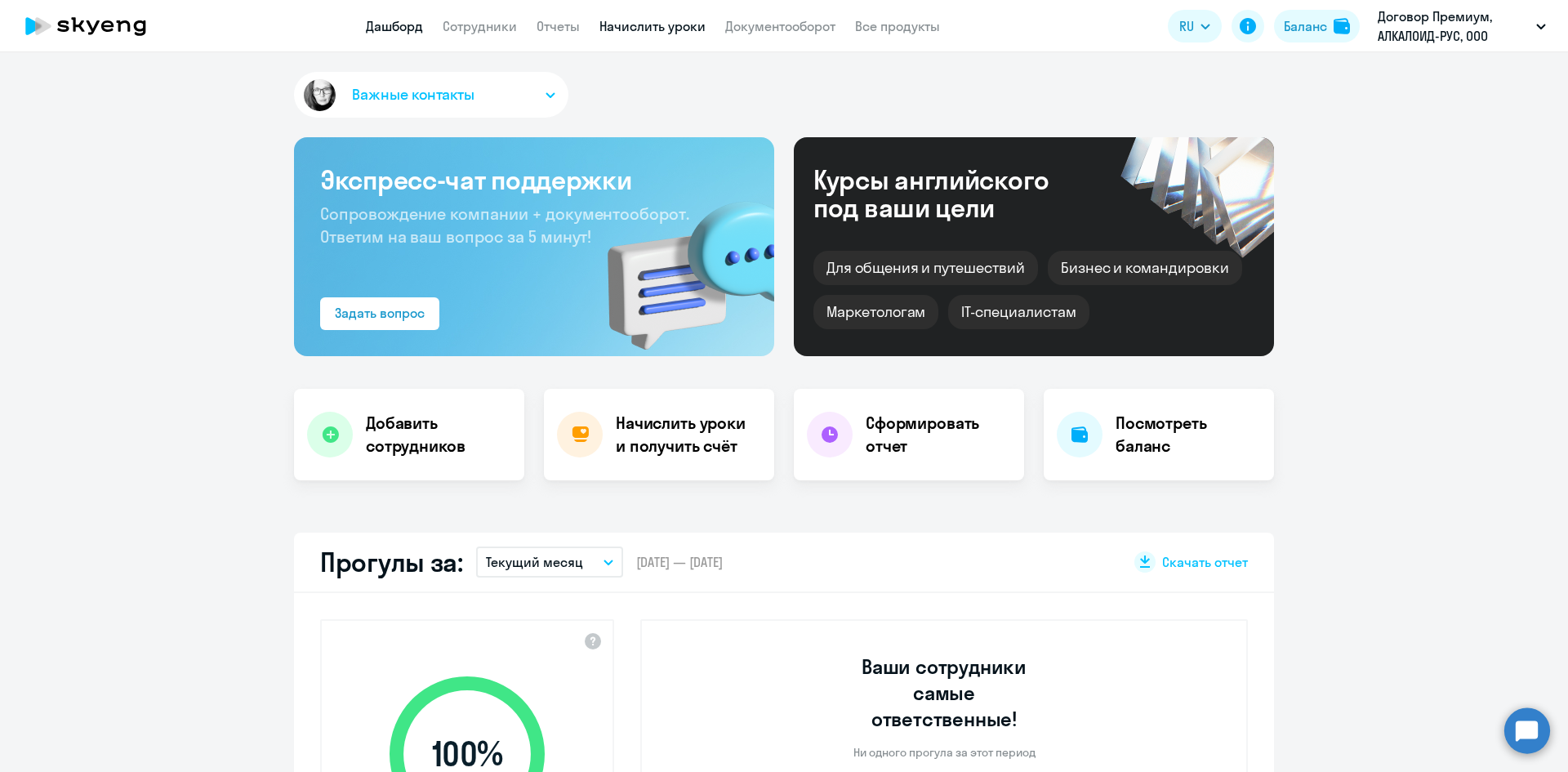
click at [666, 20] on link "Начислить уроки" at bounding box center [653, 26] width 106 height 16
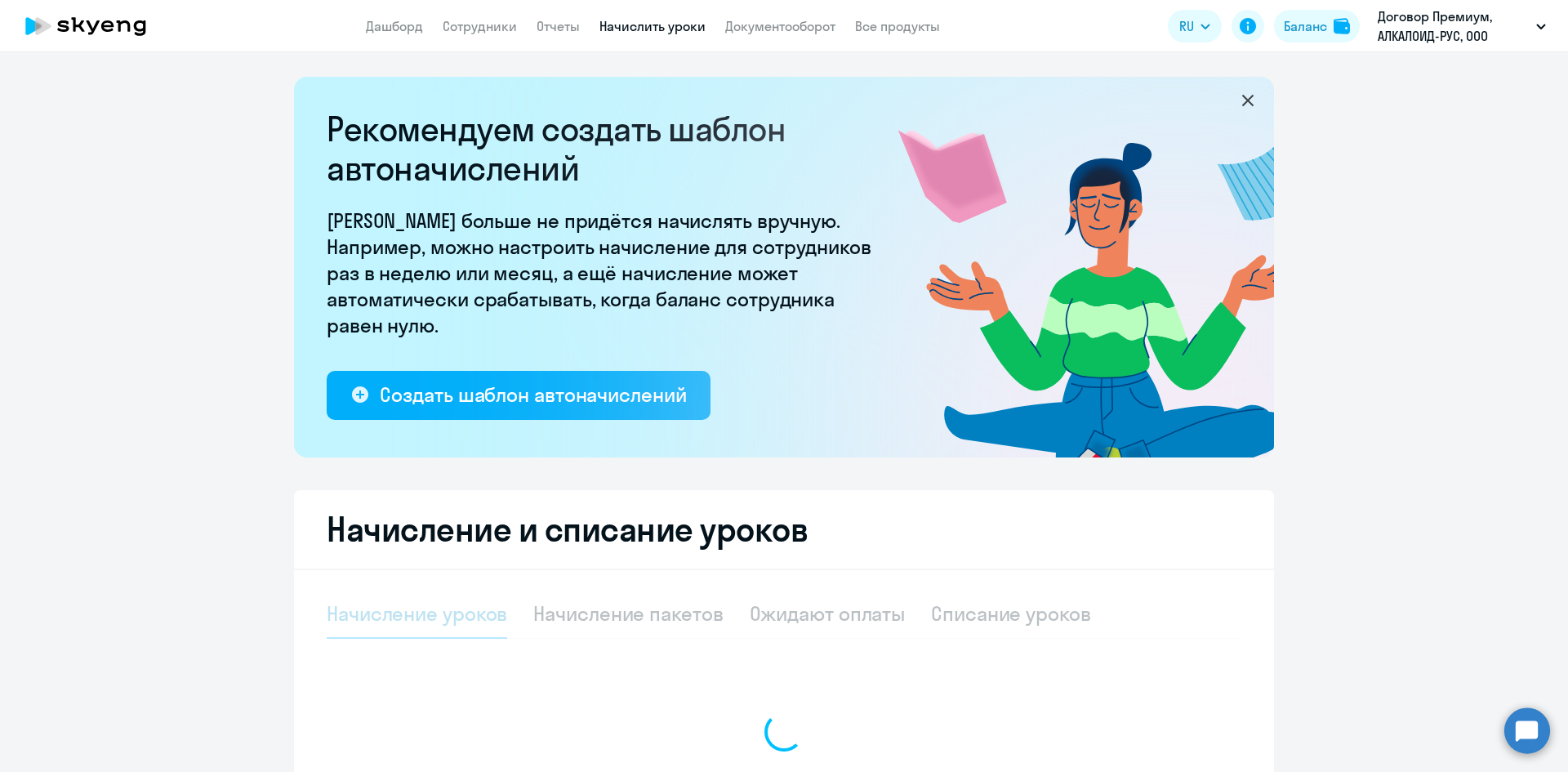
select select "10"
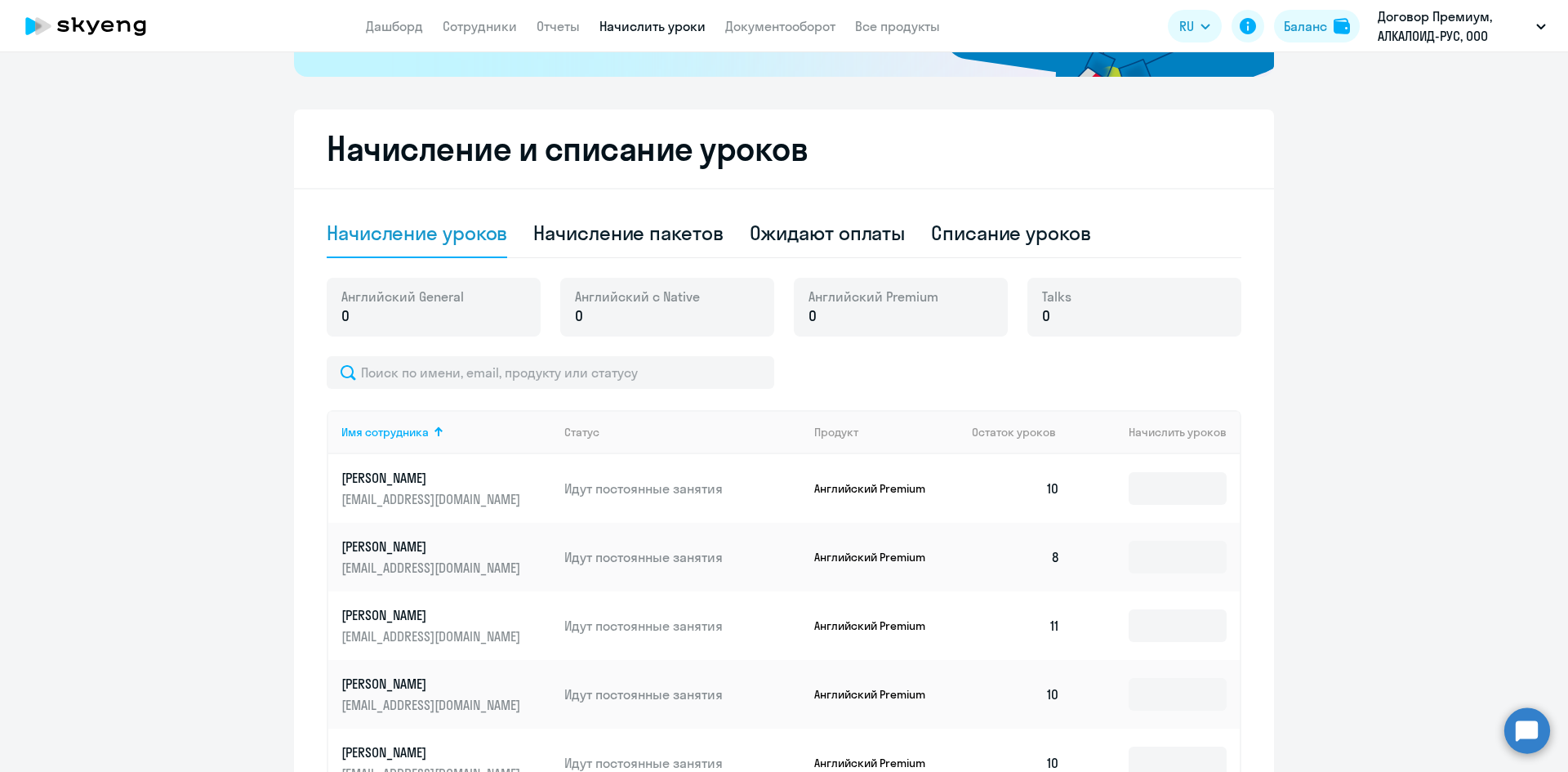
scroll to position [408, 0]
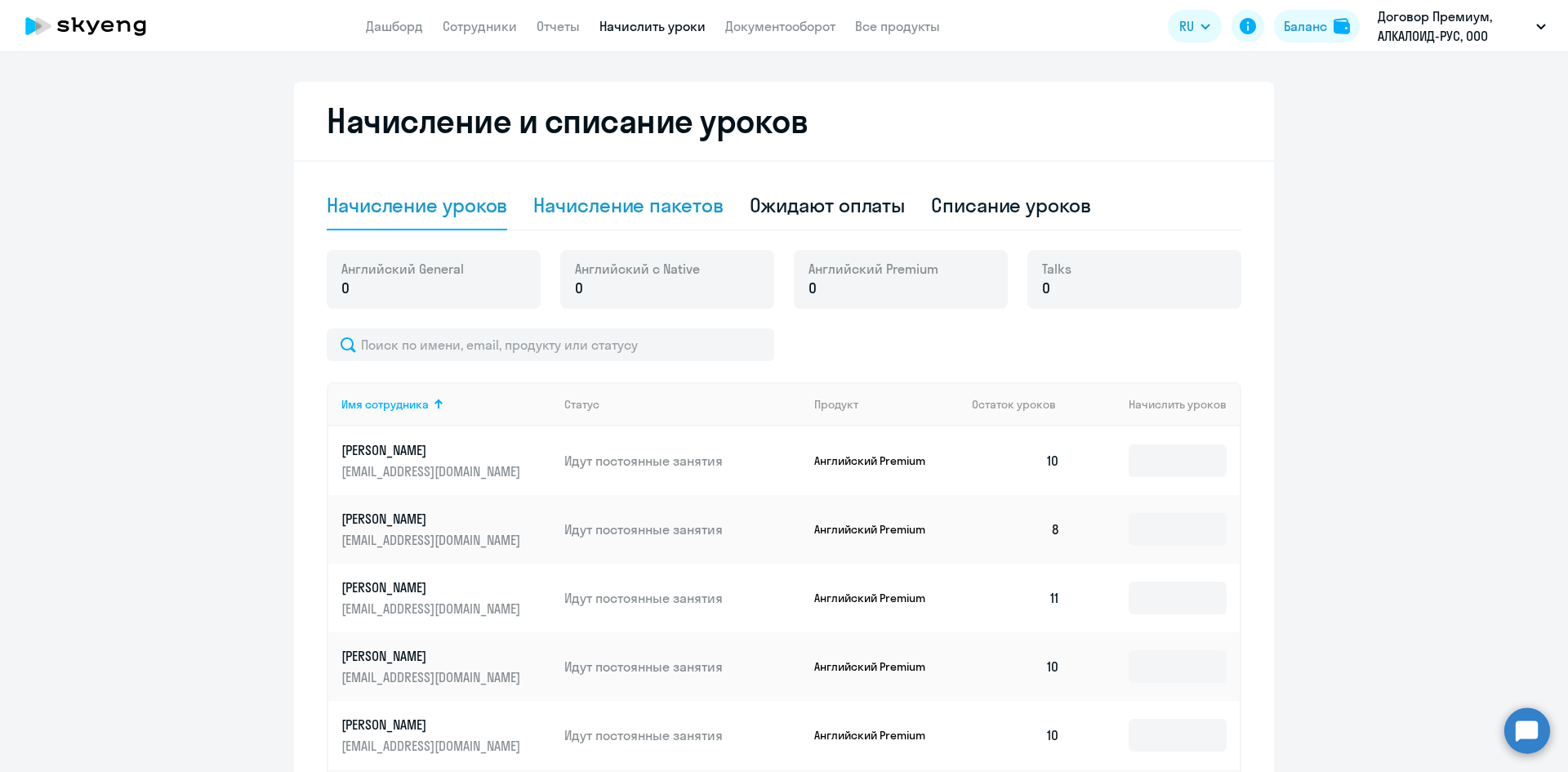
click at [627, 211] on div "Начисление пакетов" at bounding box center [628, 204] width 189 height 26
select select "10"
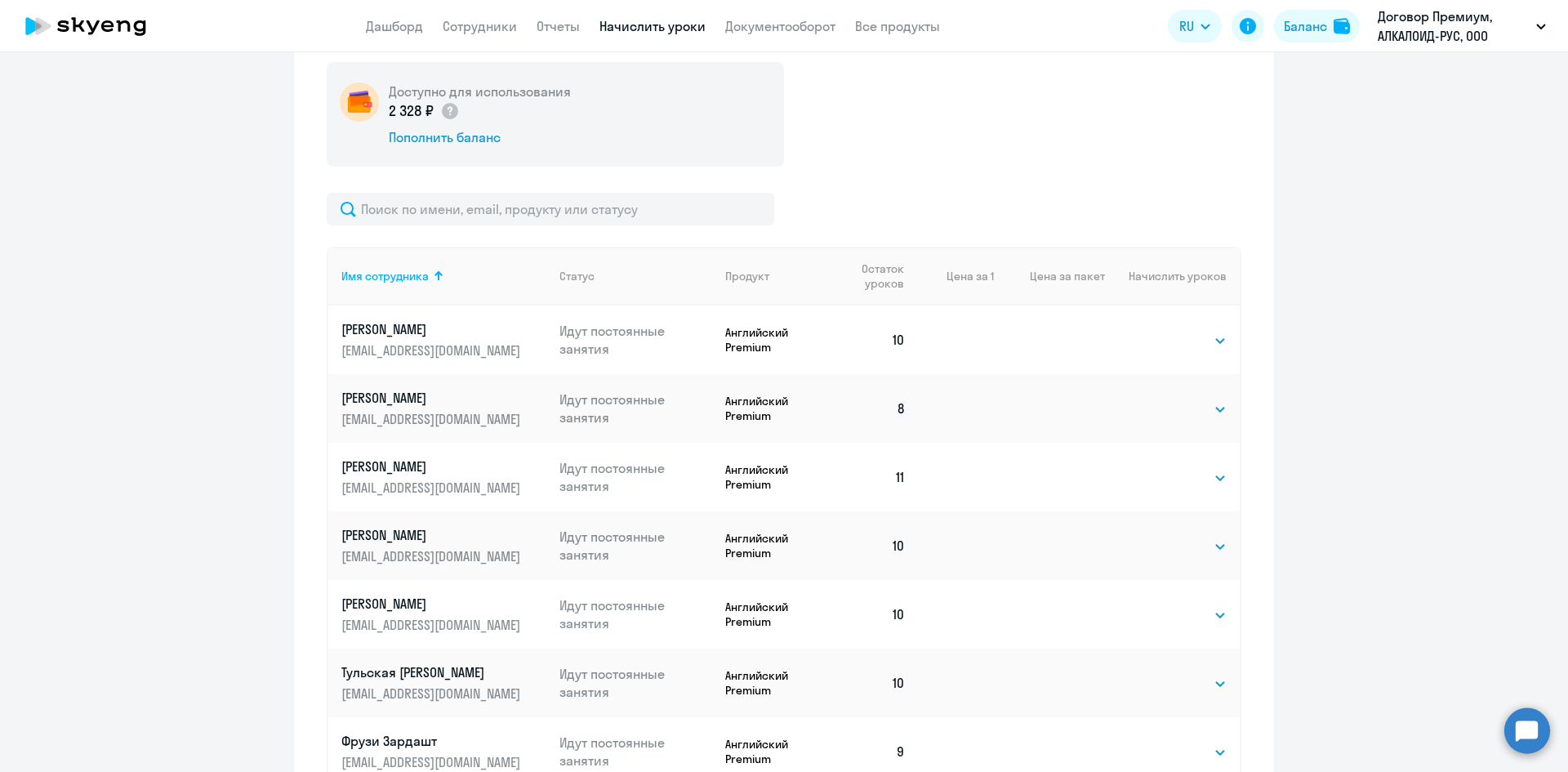
scroll to position [571, 0]
